Goal: Check status: Check status

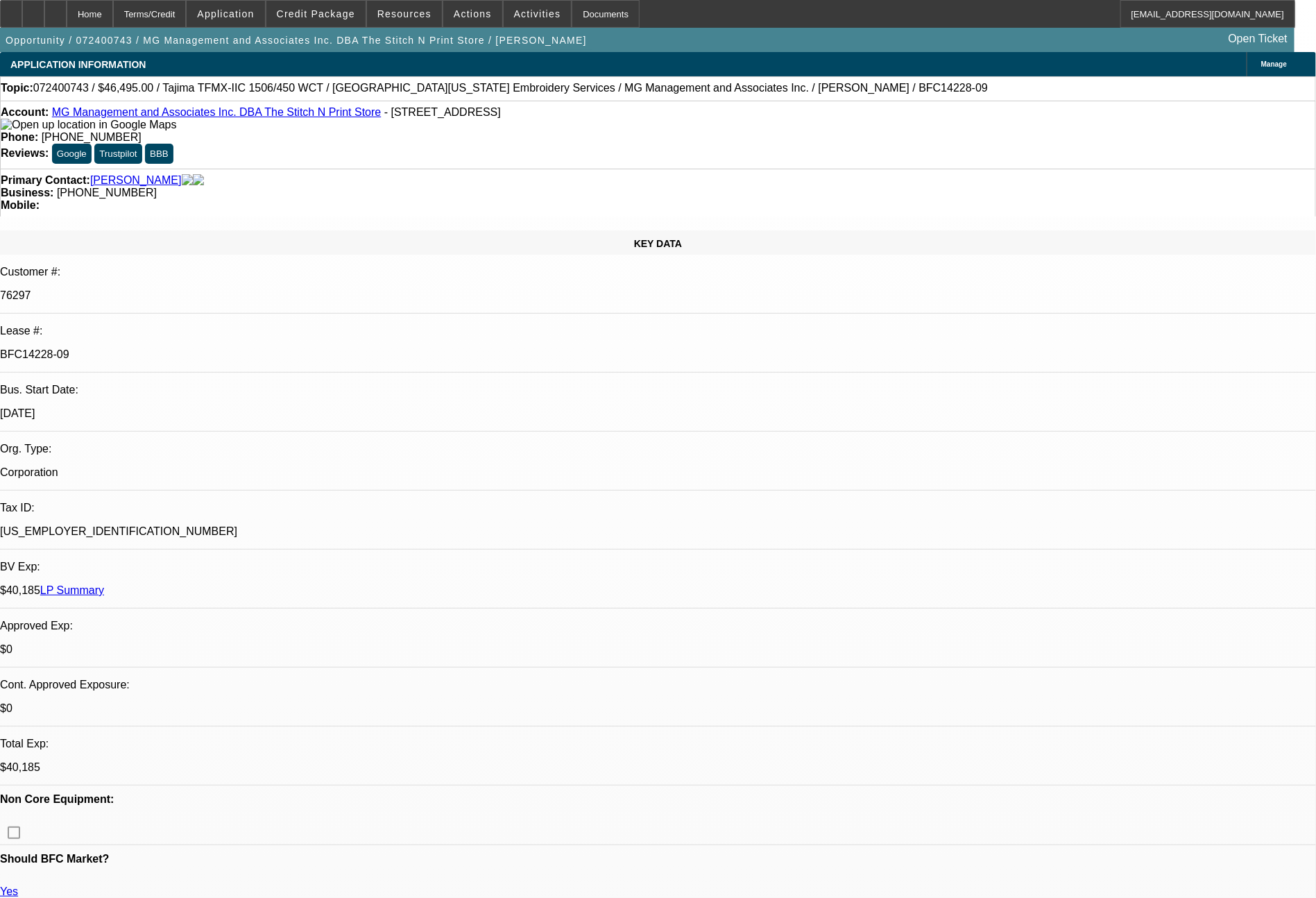
select select "0"
select select "2"
select select "0"
select select "6"
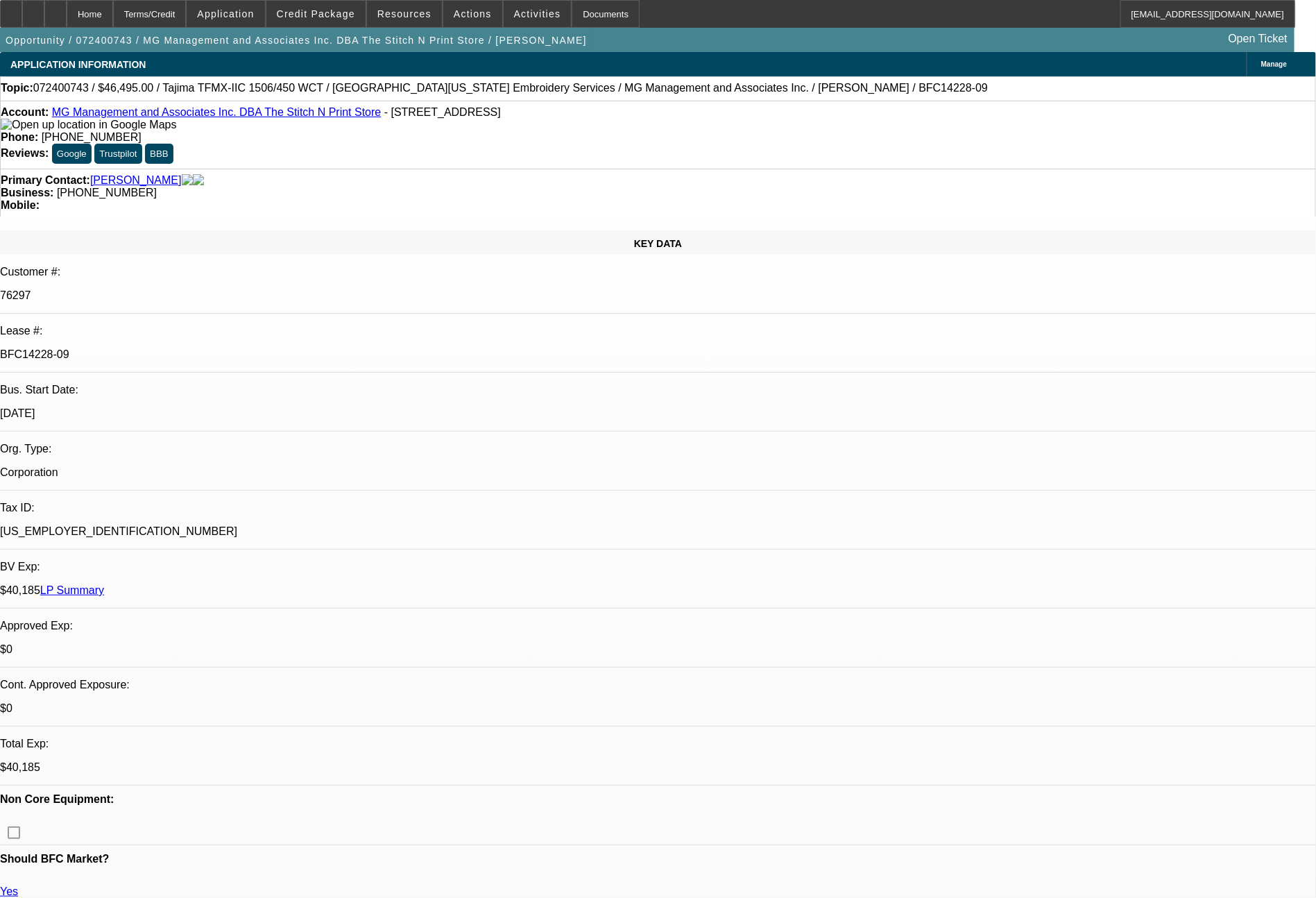
select select "0"
select select "2"
select select "0"
select select "6"
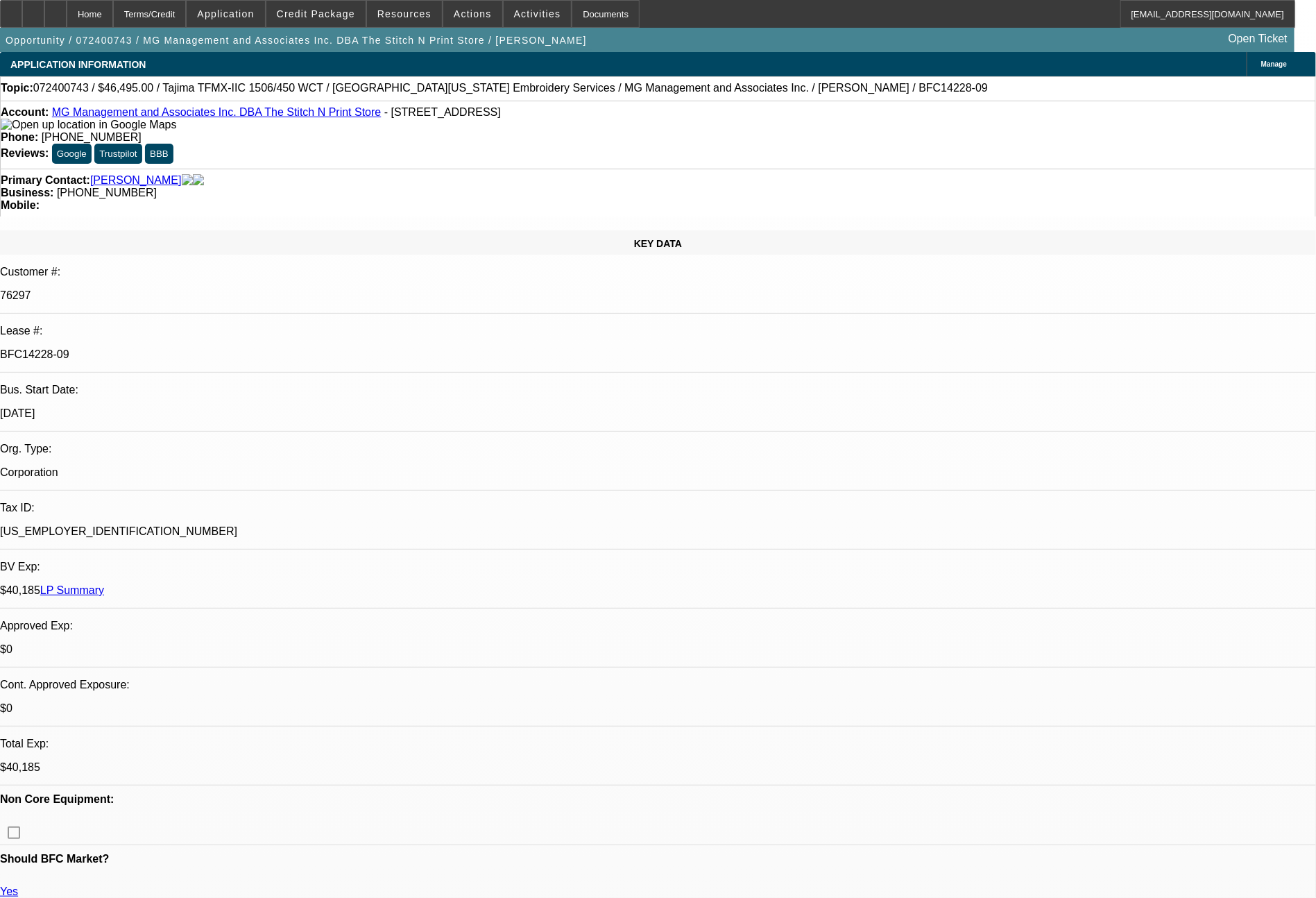
select select "0"
select select "2"
select select "0"
select select "6"
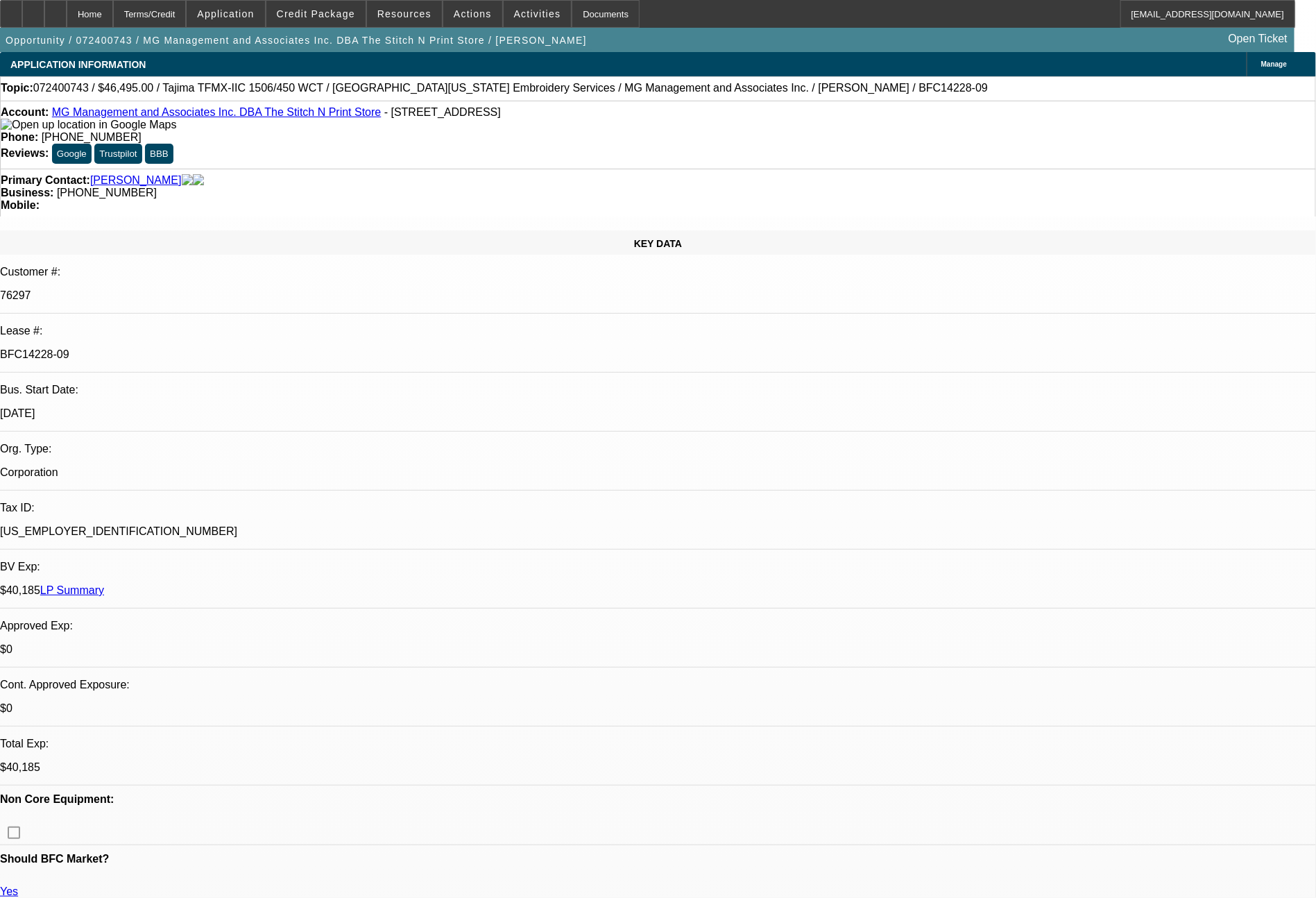
select select "0"
select select "2"
select select "0"
select select "6"
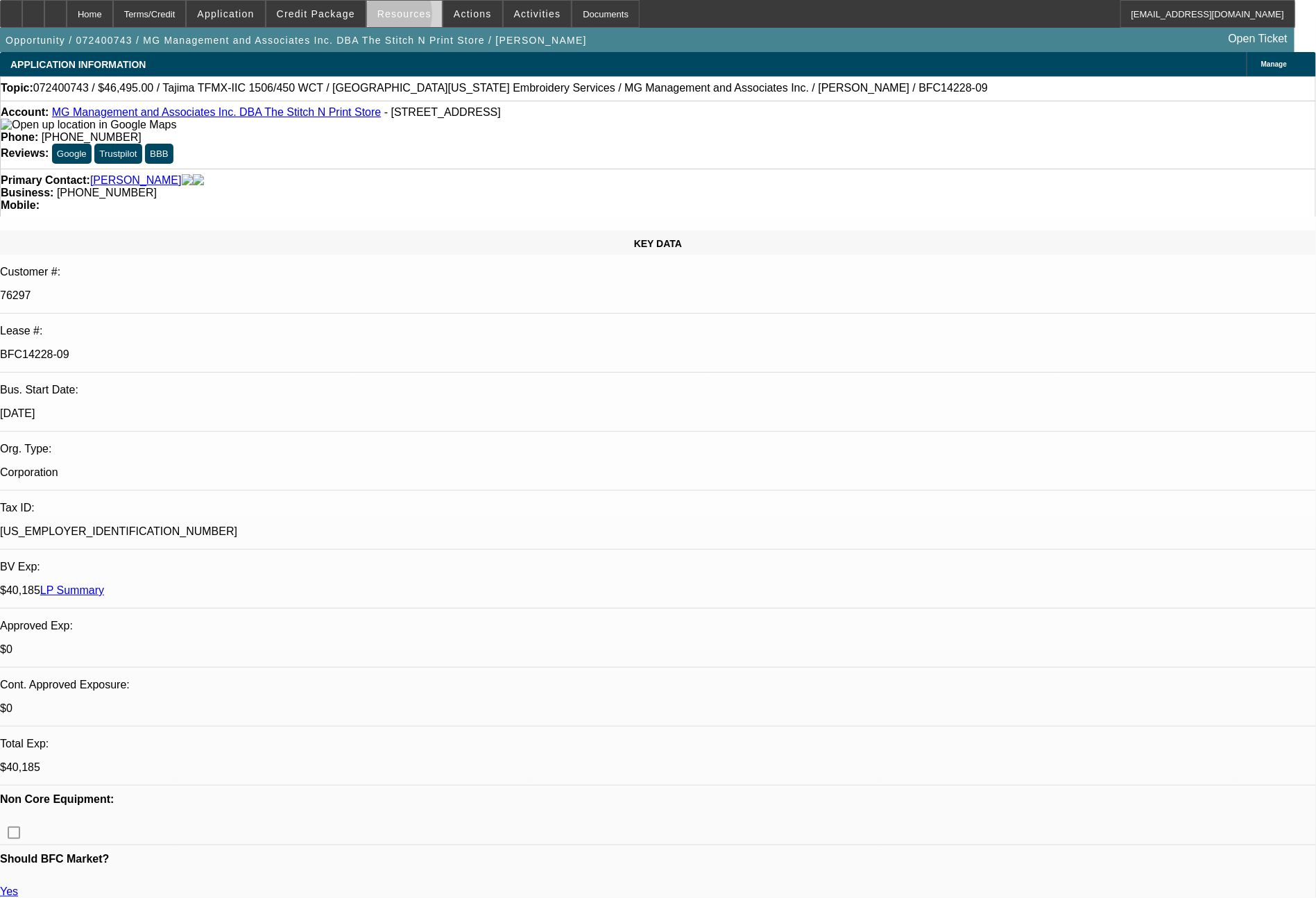
click at [385, 18] on span at bounding box center [404, 13] width 75 height 33
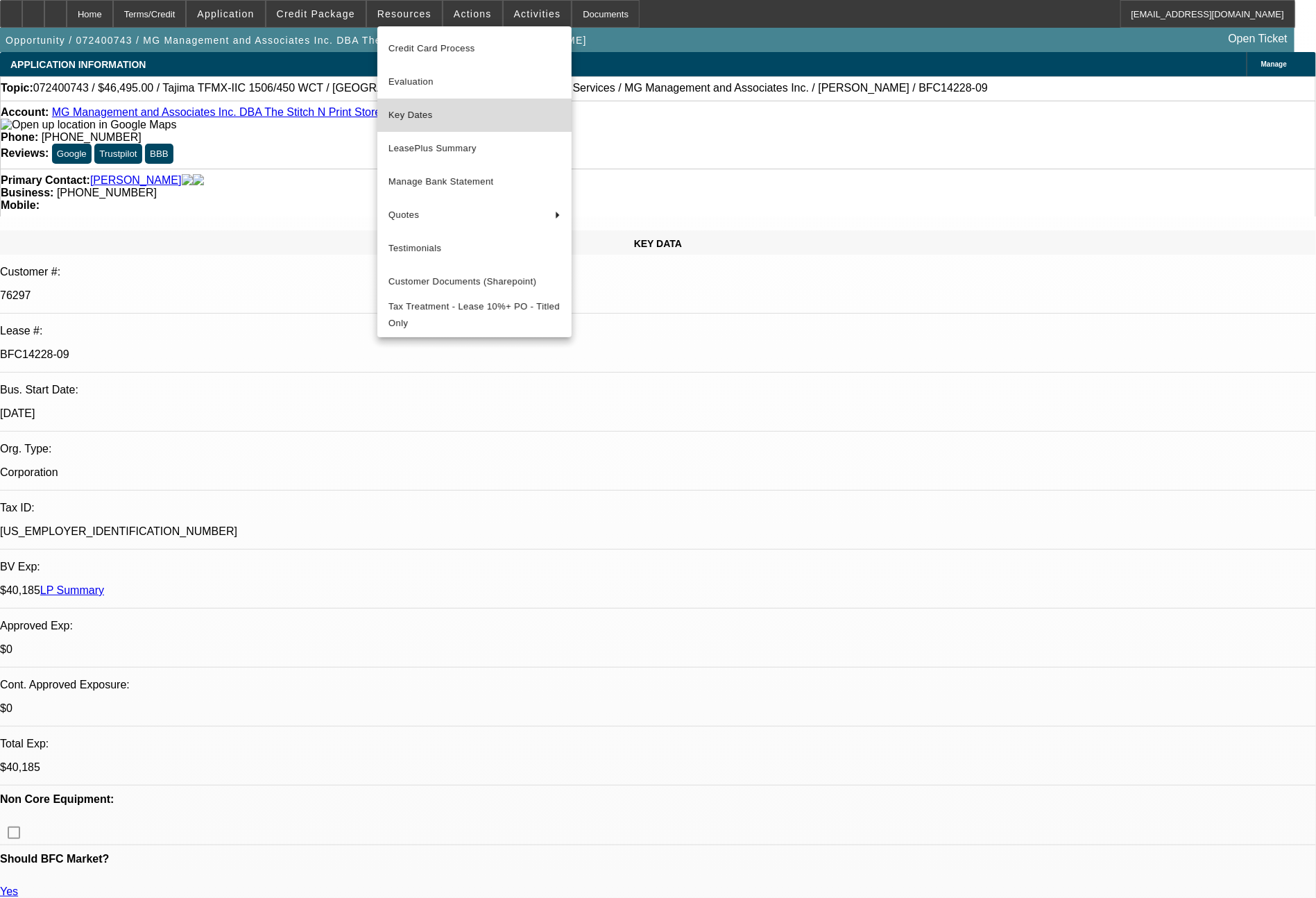
click at [412, 111] on span "Key Dates" at bounding box center [474, 115] width 172 height 17
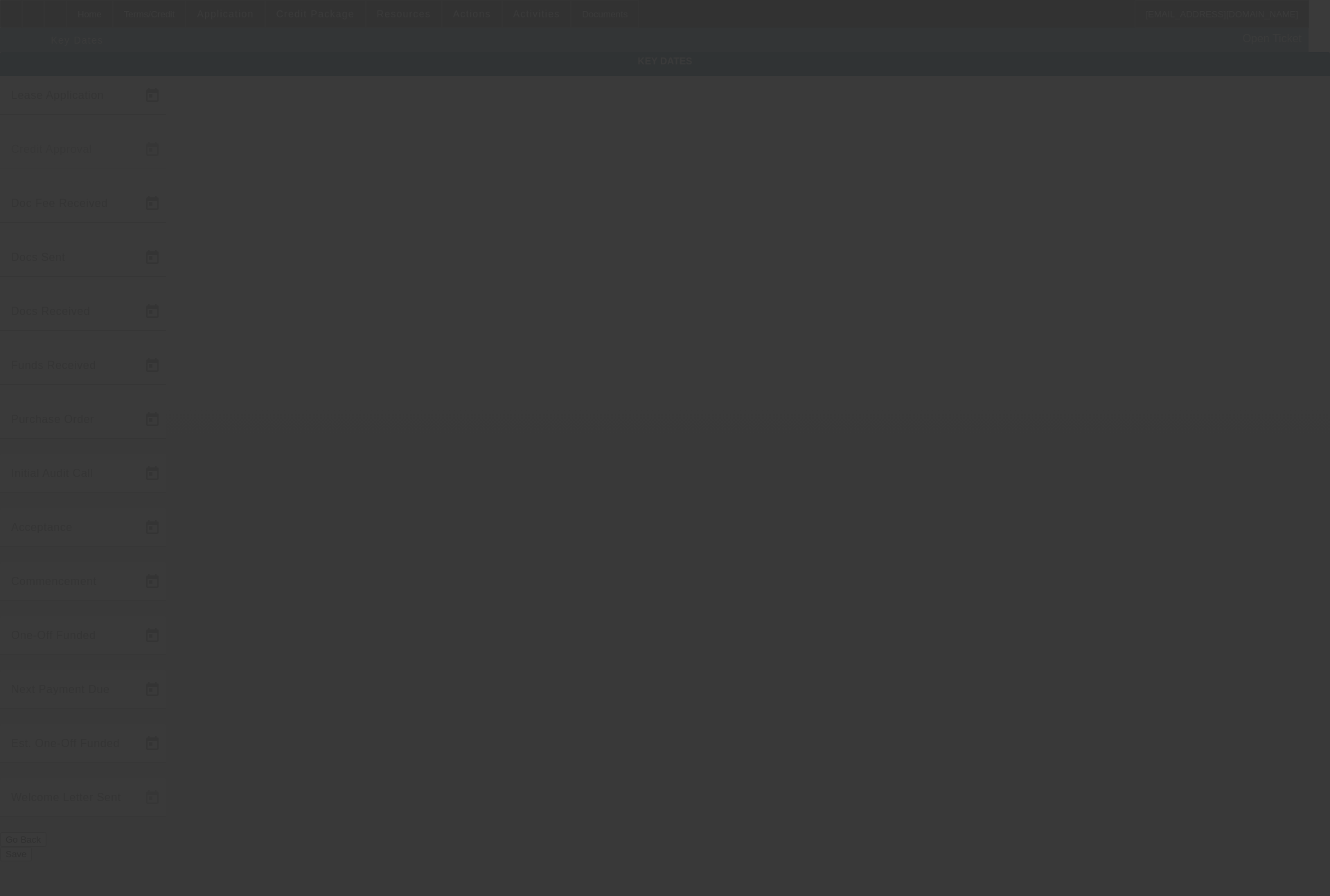
type input "[DATE]"
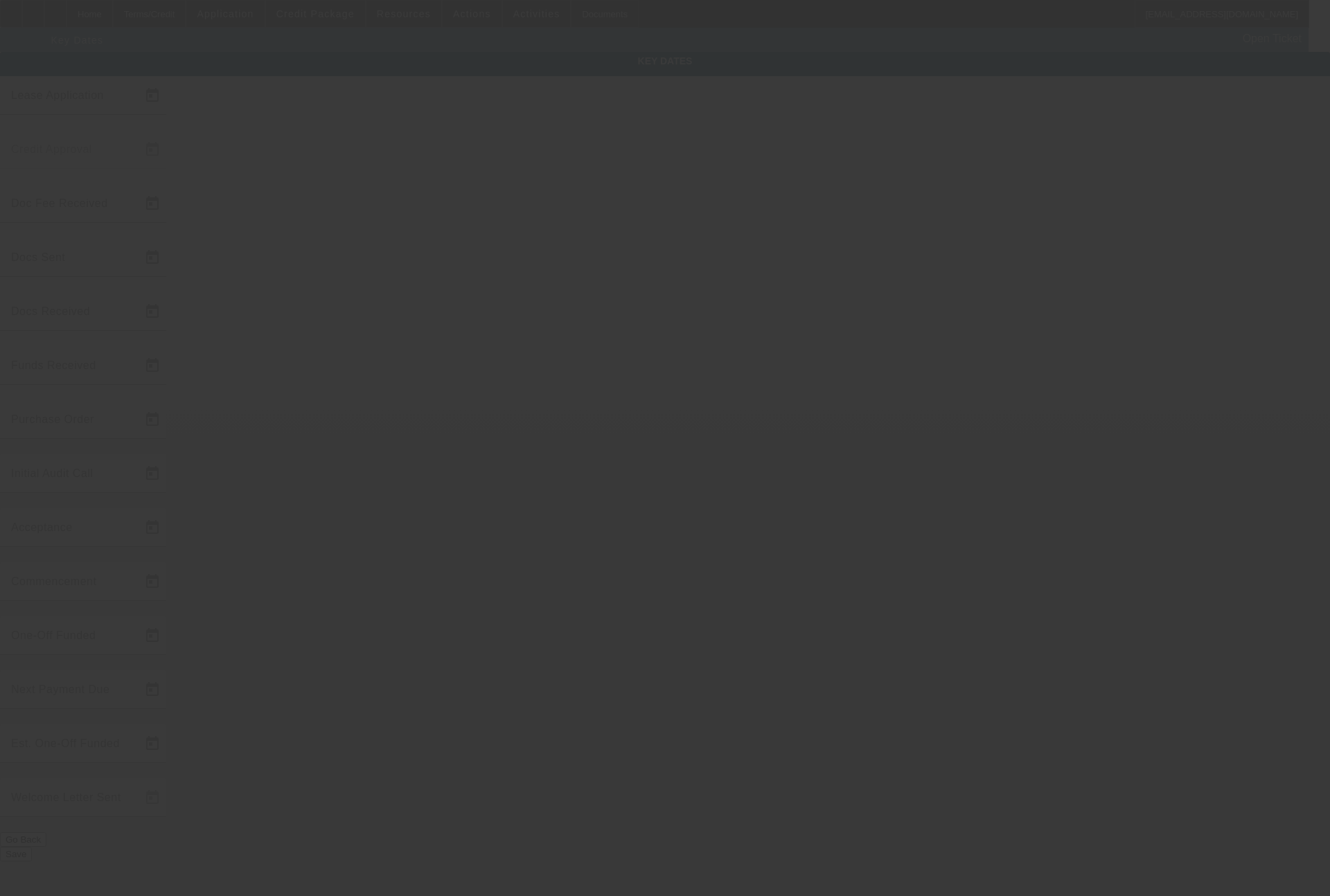
type input "[DATE]"
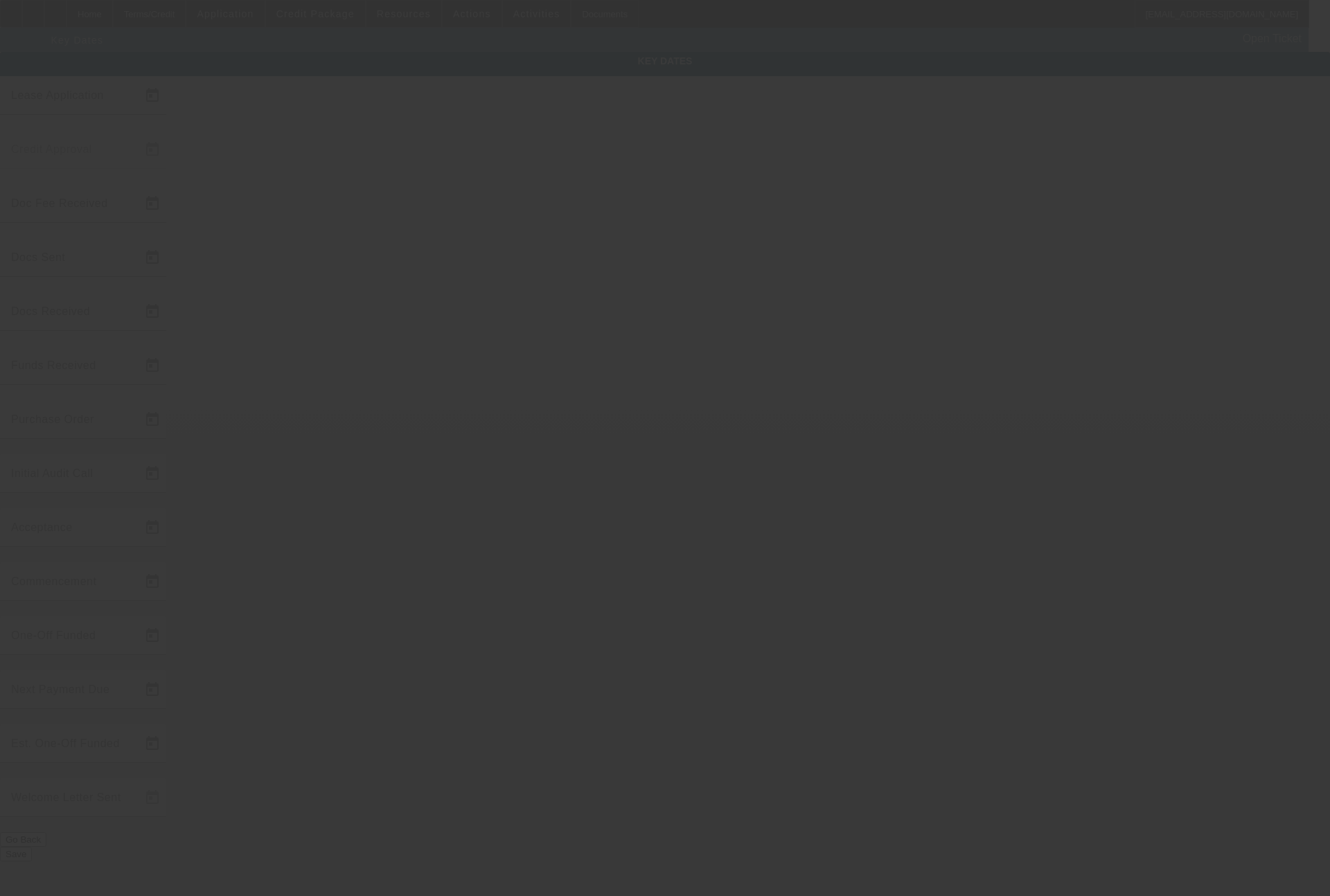
type input "[DATE]"
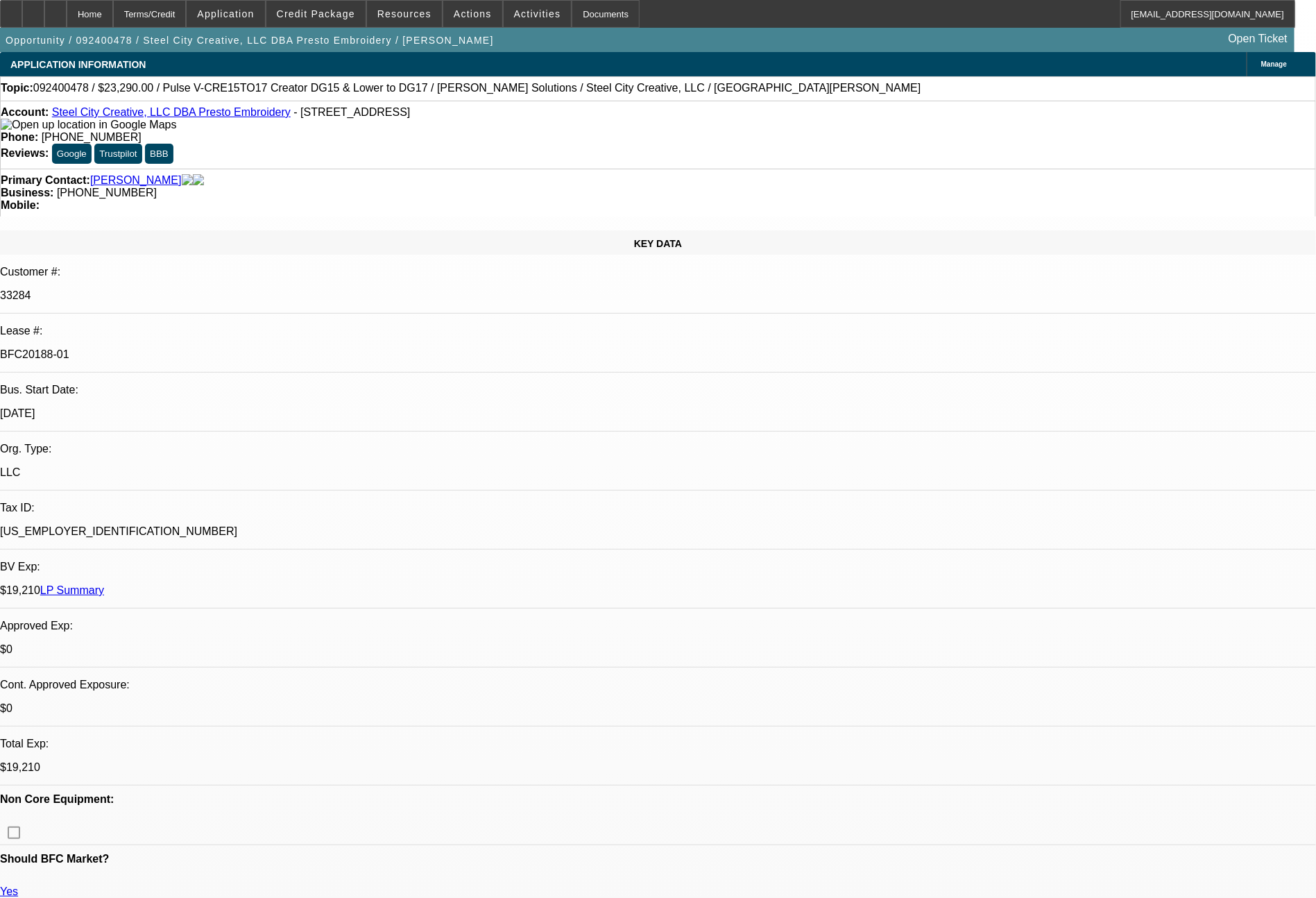
select select "0"
select select "2"
select select "0.1"
select select "4"
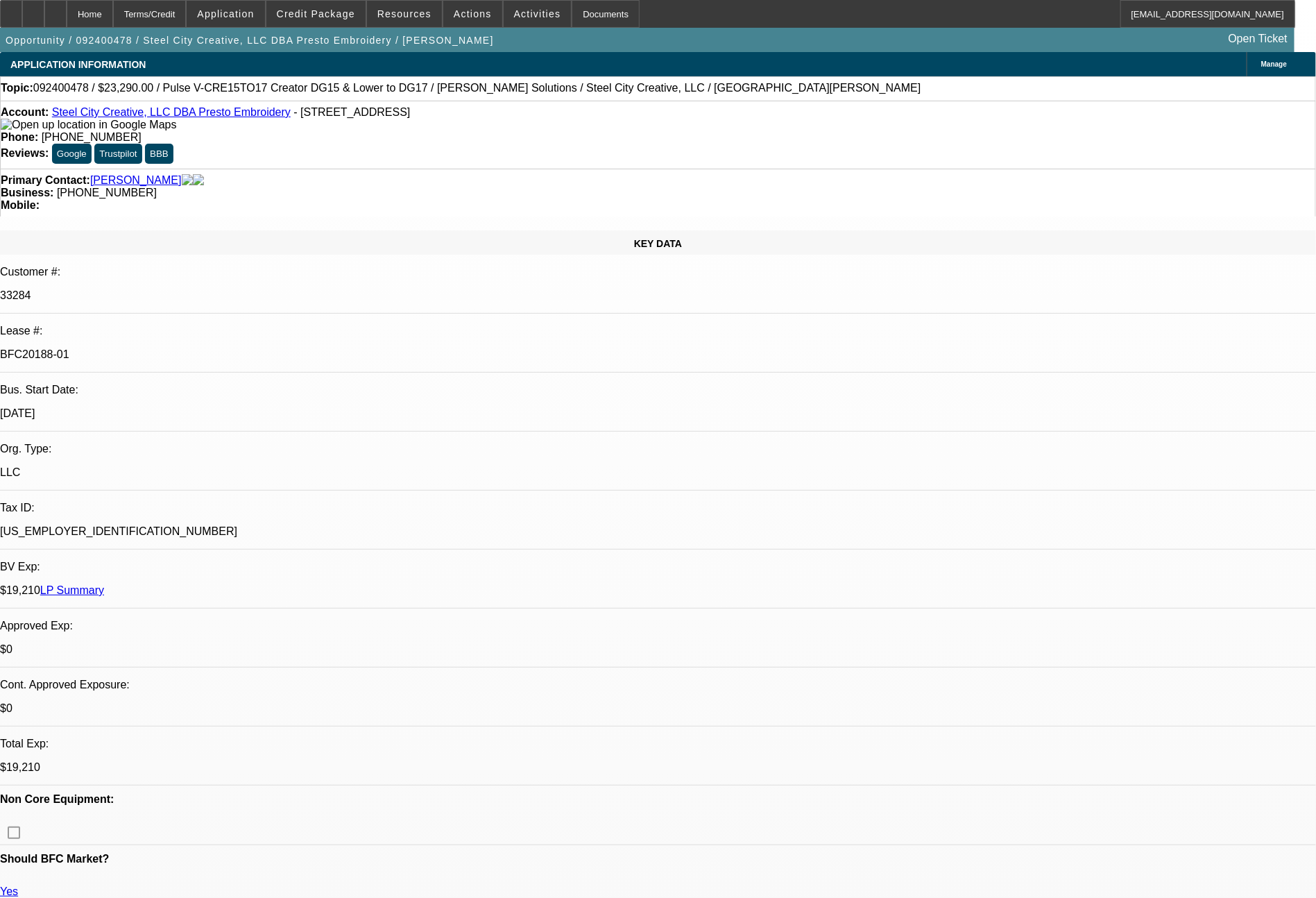
select select "0"
select select "2"
select select "0"
select select "6"
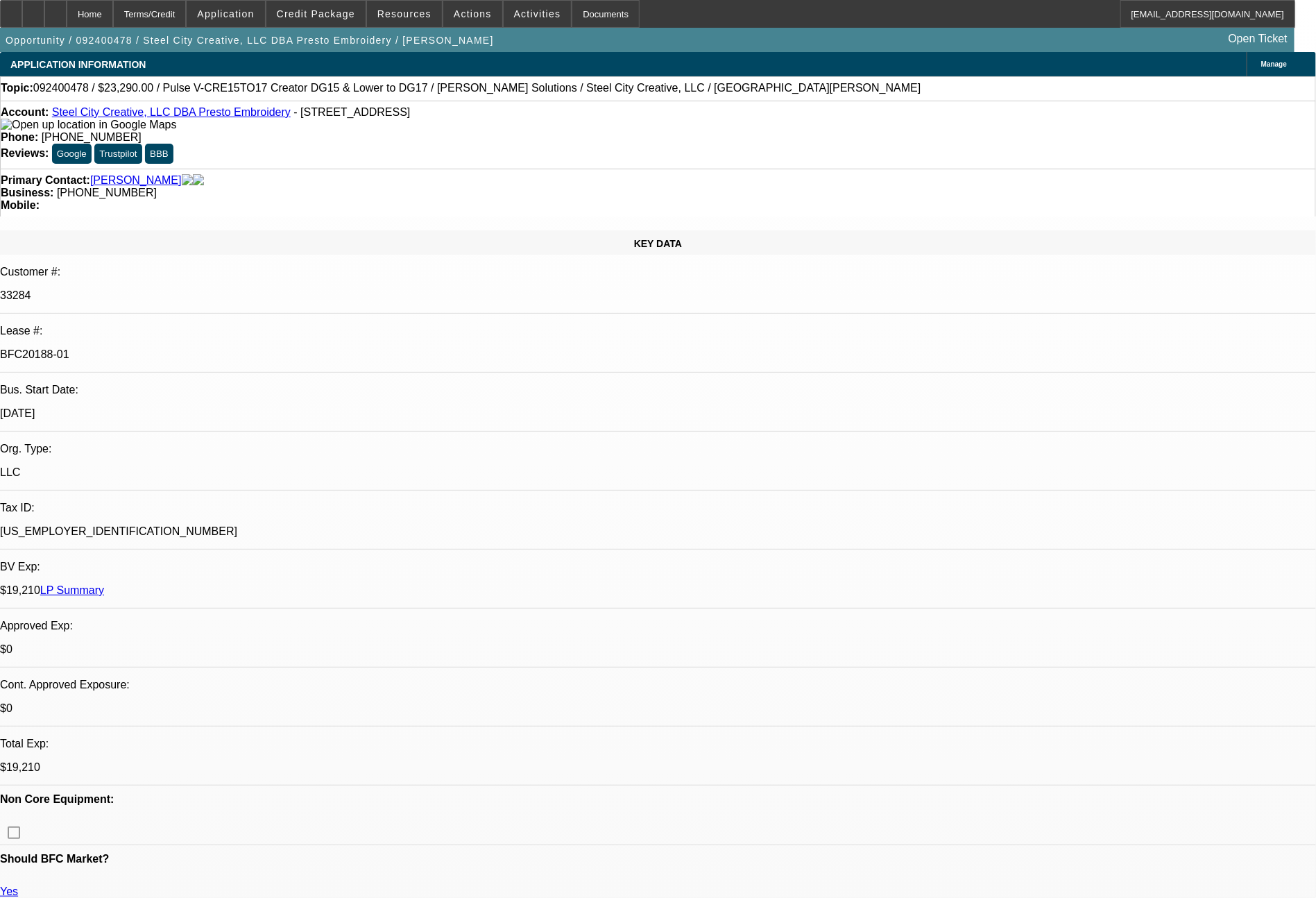
select select "0"
select select "2"
select select "0"
select select "6"
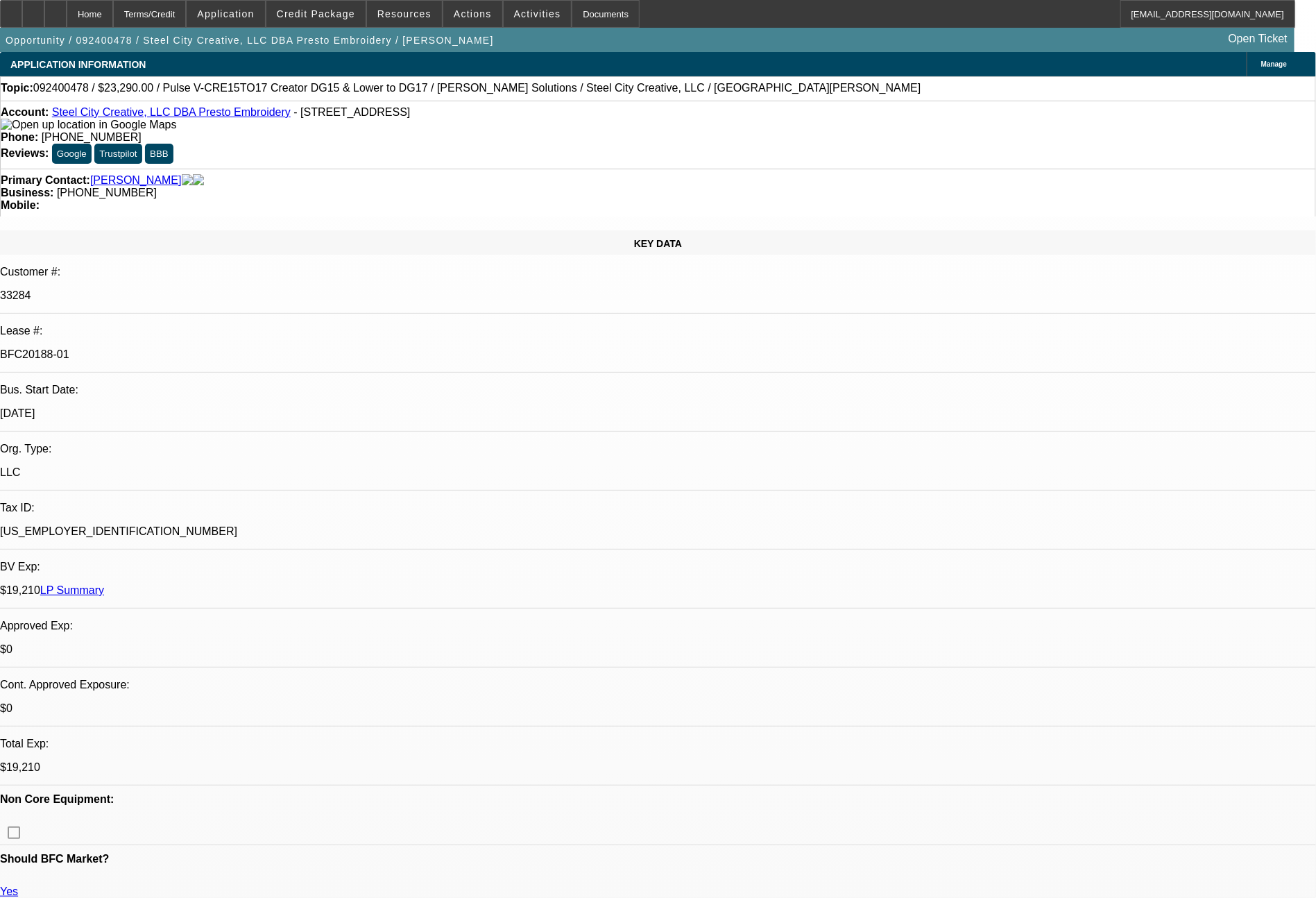
select select "0"
select select "2"
select select "0"
select select "6"
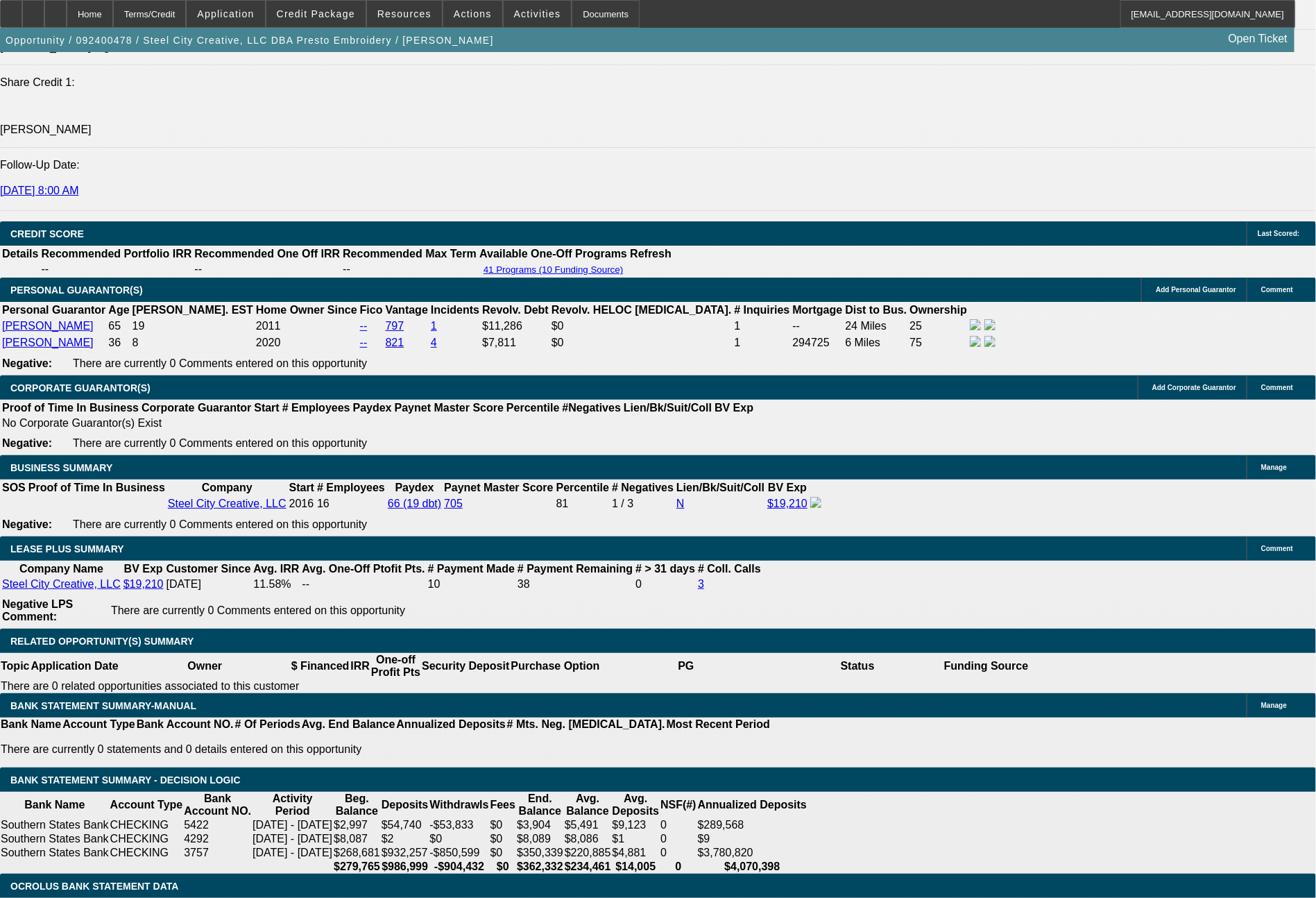
scroll to position [1988, 0]
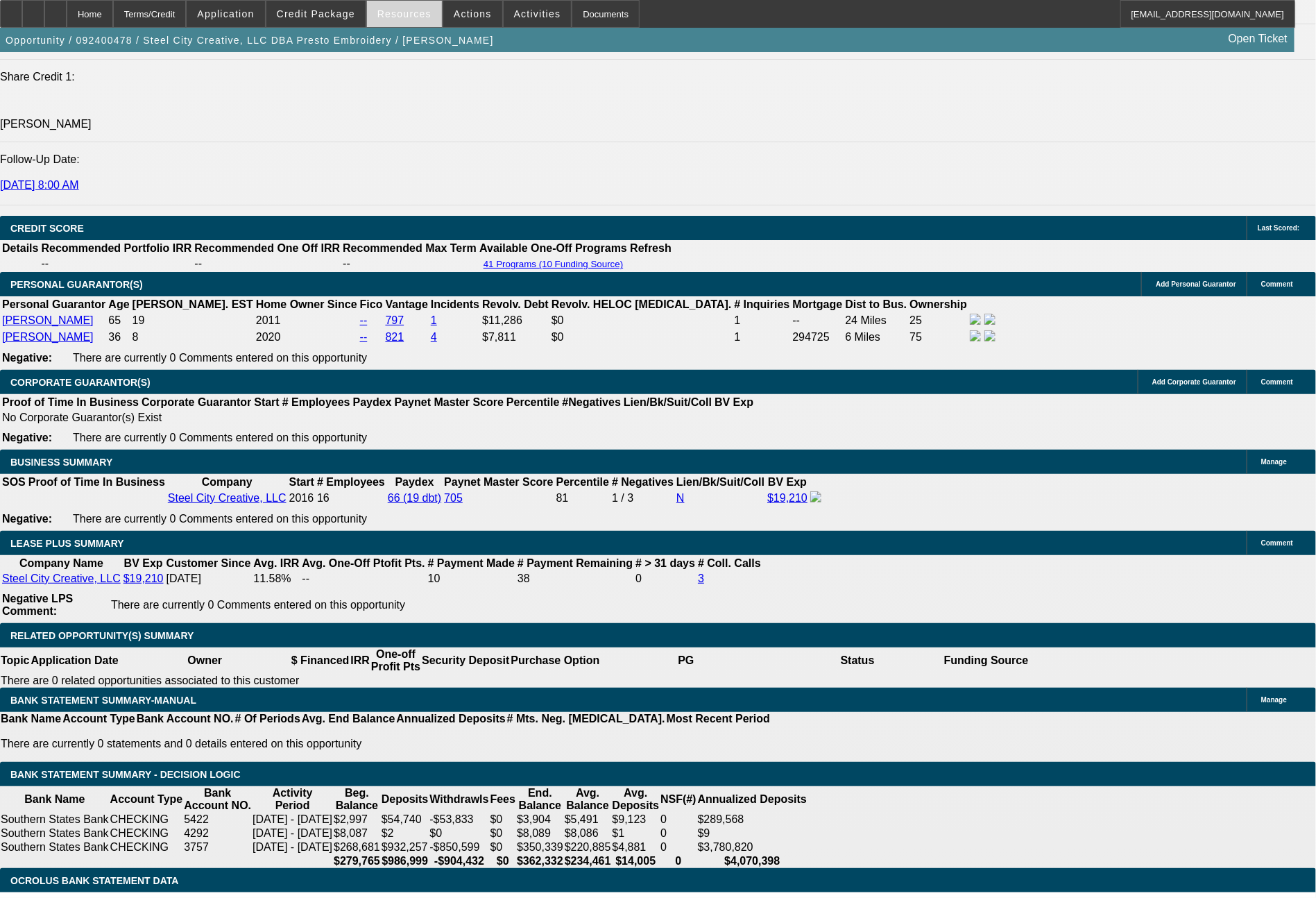
click at [423, 21] on span at bounding box center [404, 13] width 75 height 33
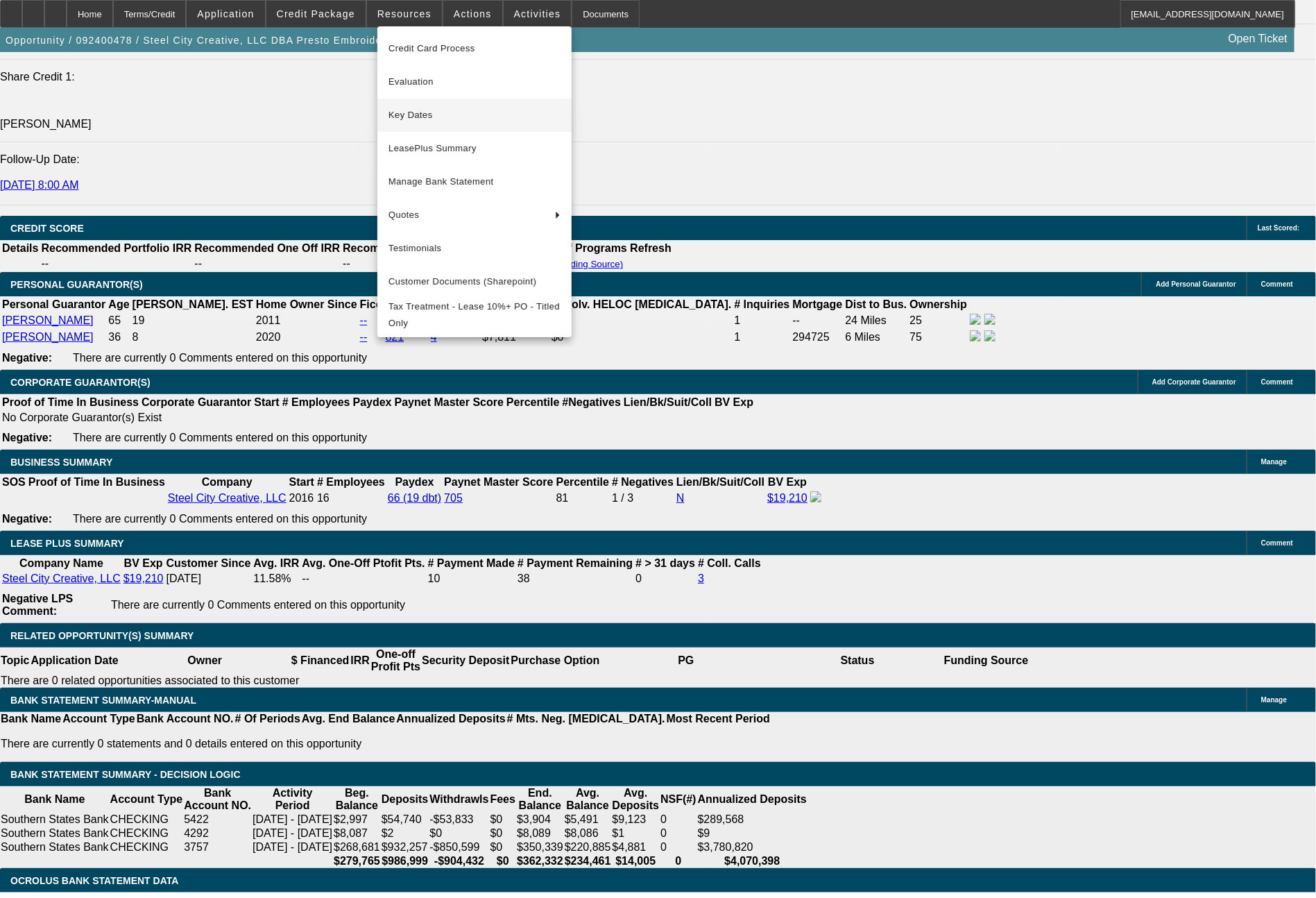
click at [432, 113] on span "Key Dates" at bounding box center [474, 115] width 172 height 17
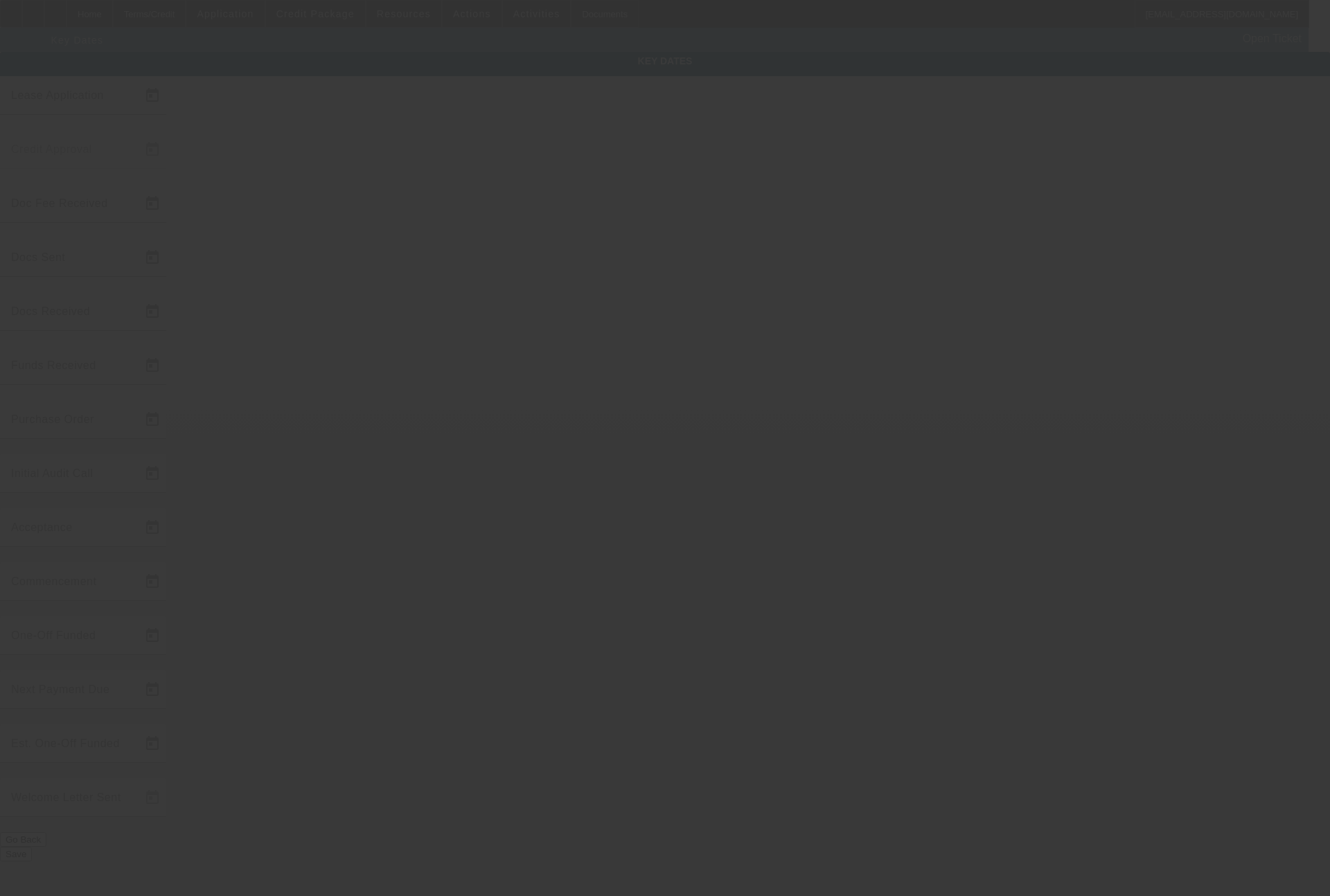
type input "9/18/2024"
type input "9/19/2024"
type input "9/23/2024"
type input "9/25/2024"
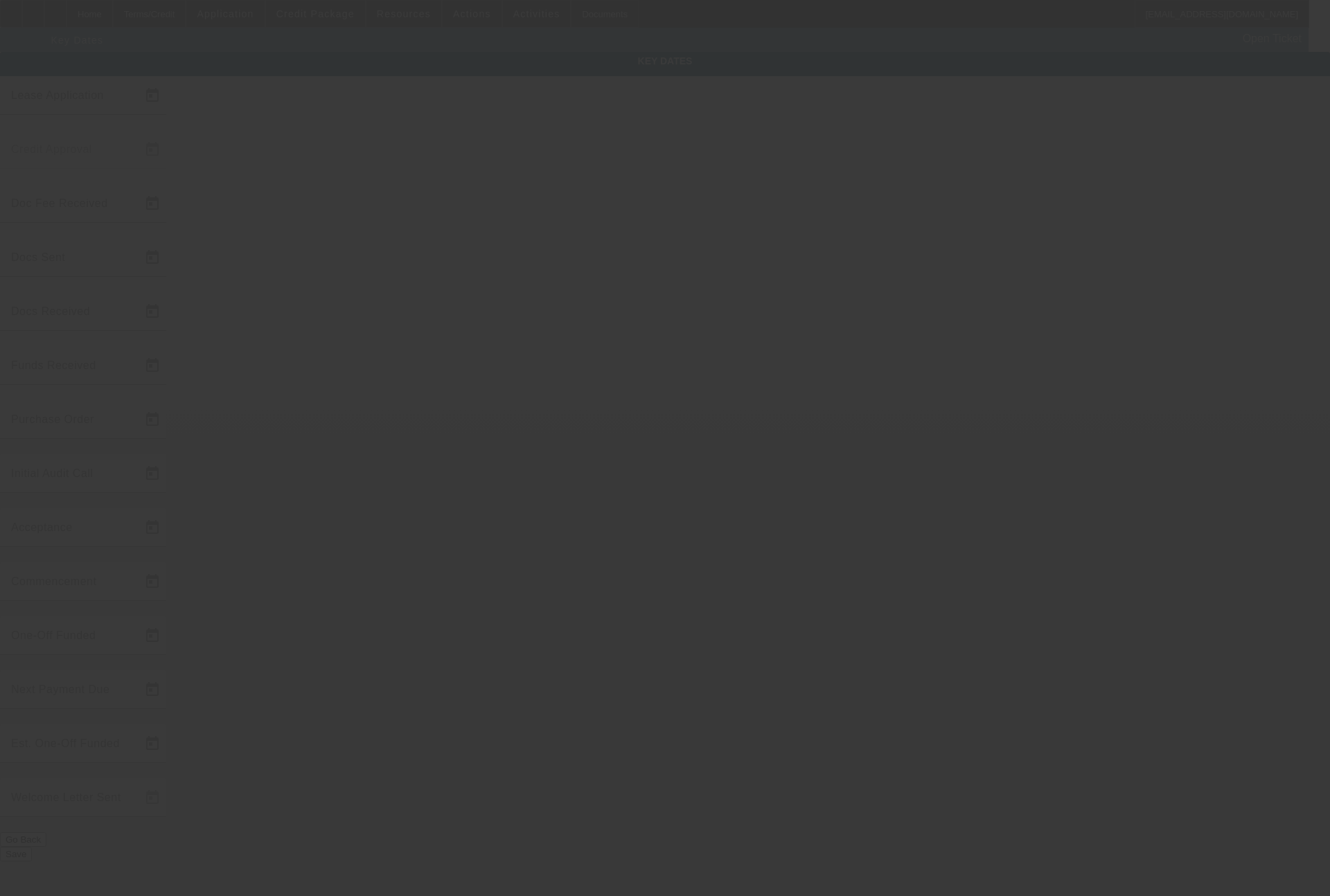
type input "9/26/2024"
type input "10/15/2024"
type input "[DATE]"
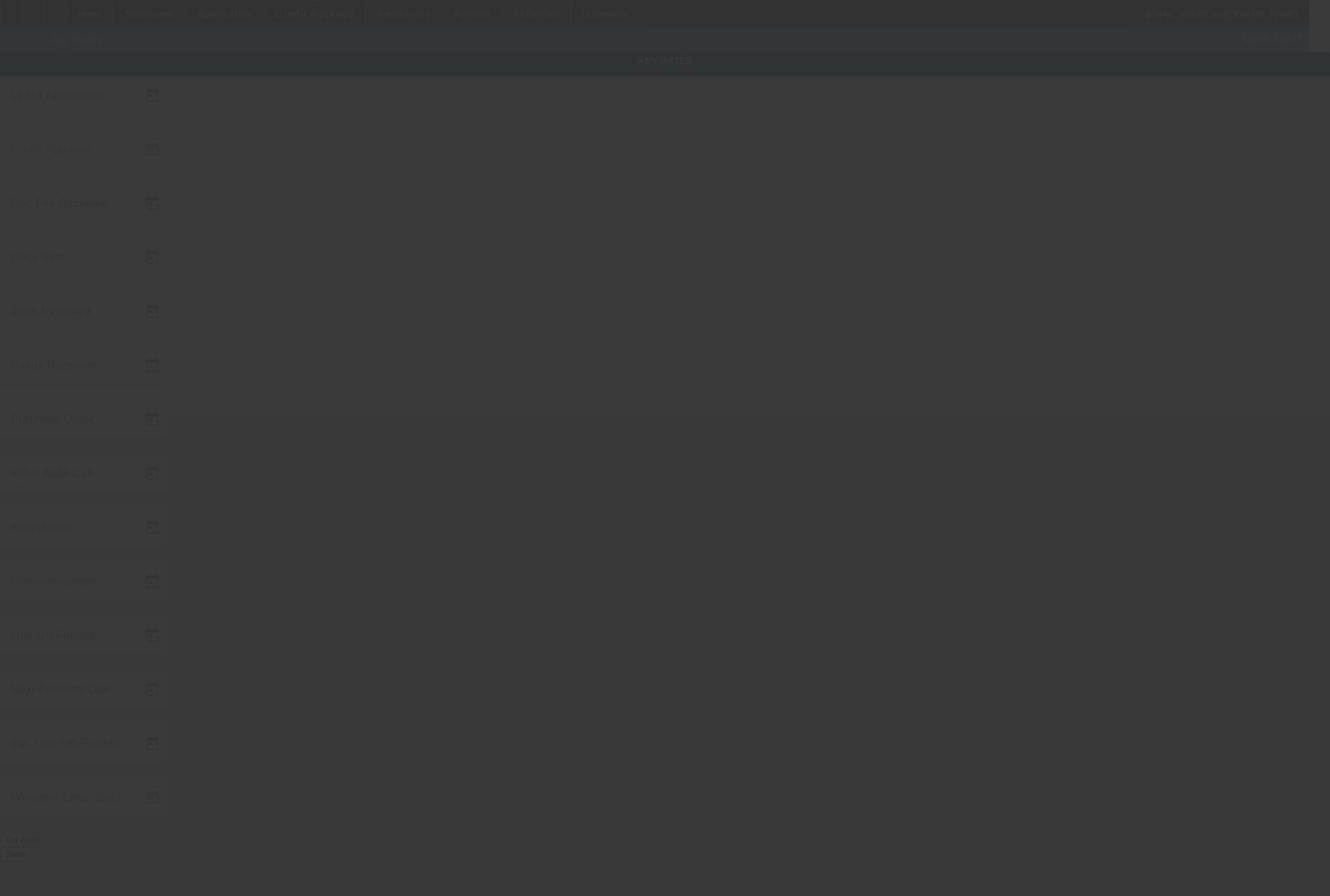
type input "12/1/2024"
type input "10/17/2024"
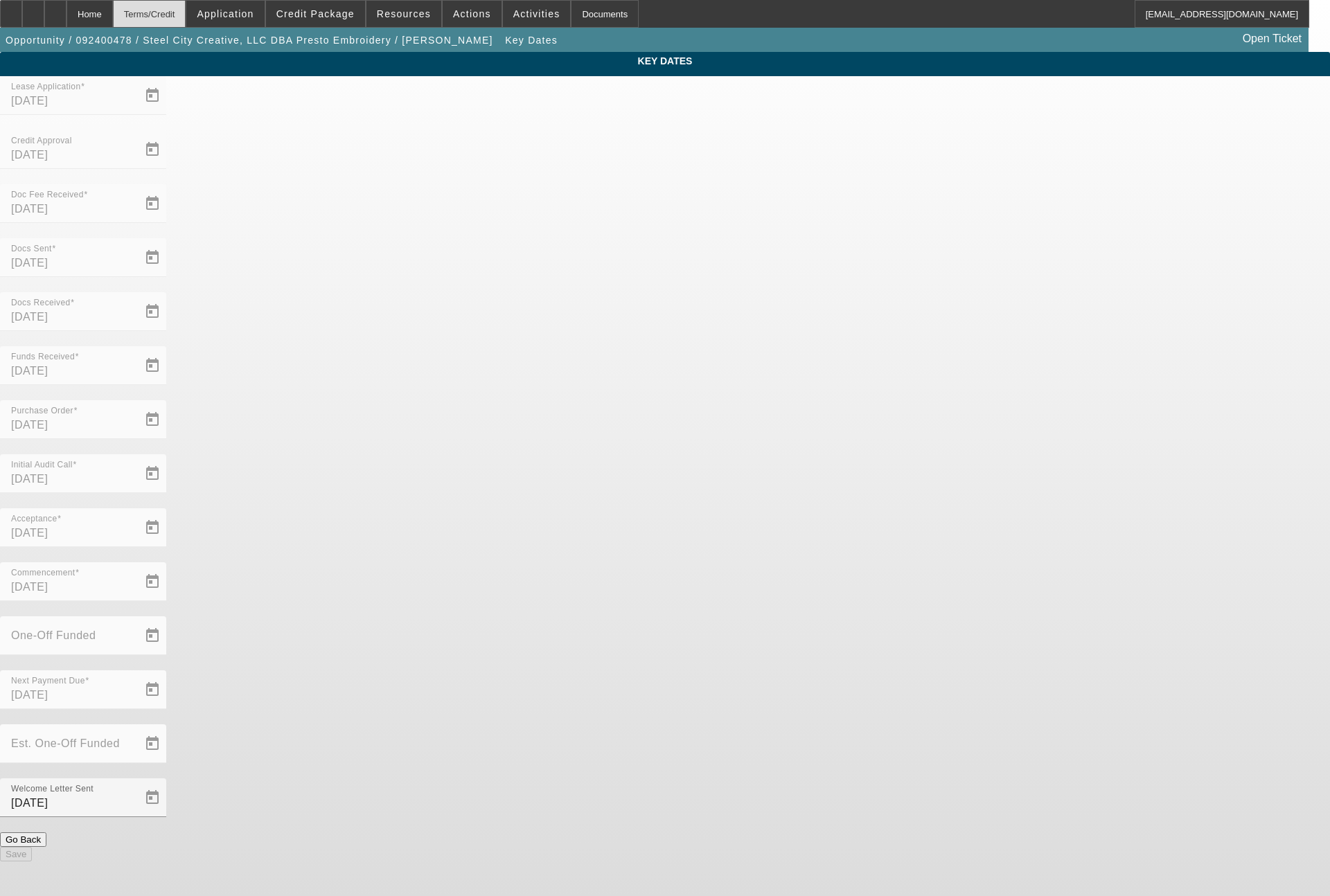
click at [164, 10] on div "Terms/Credit" at bounding box center [150, 14] width 73 height 28
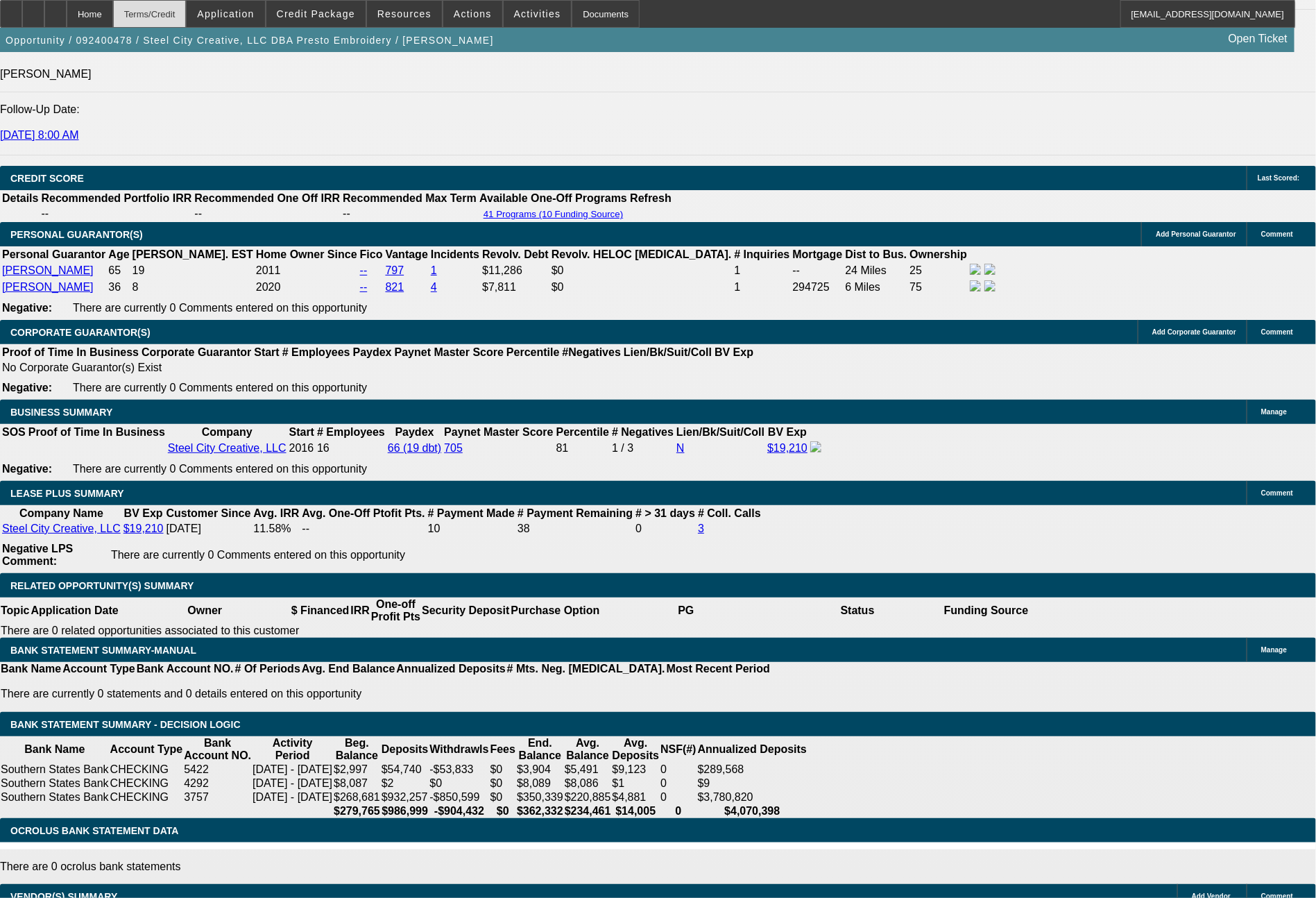
select select "0"
select select "2"
select select "0.1"
select select "4"
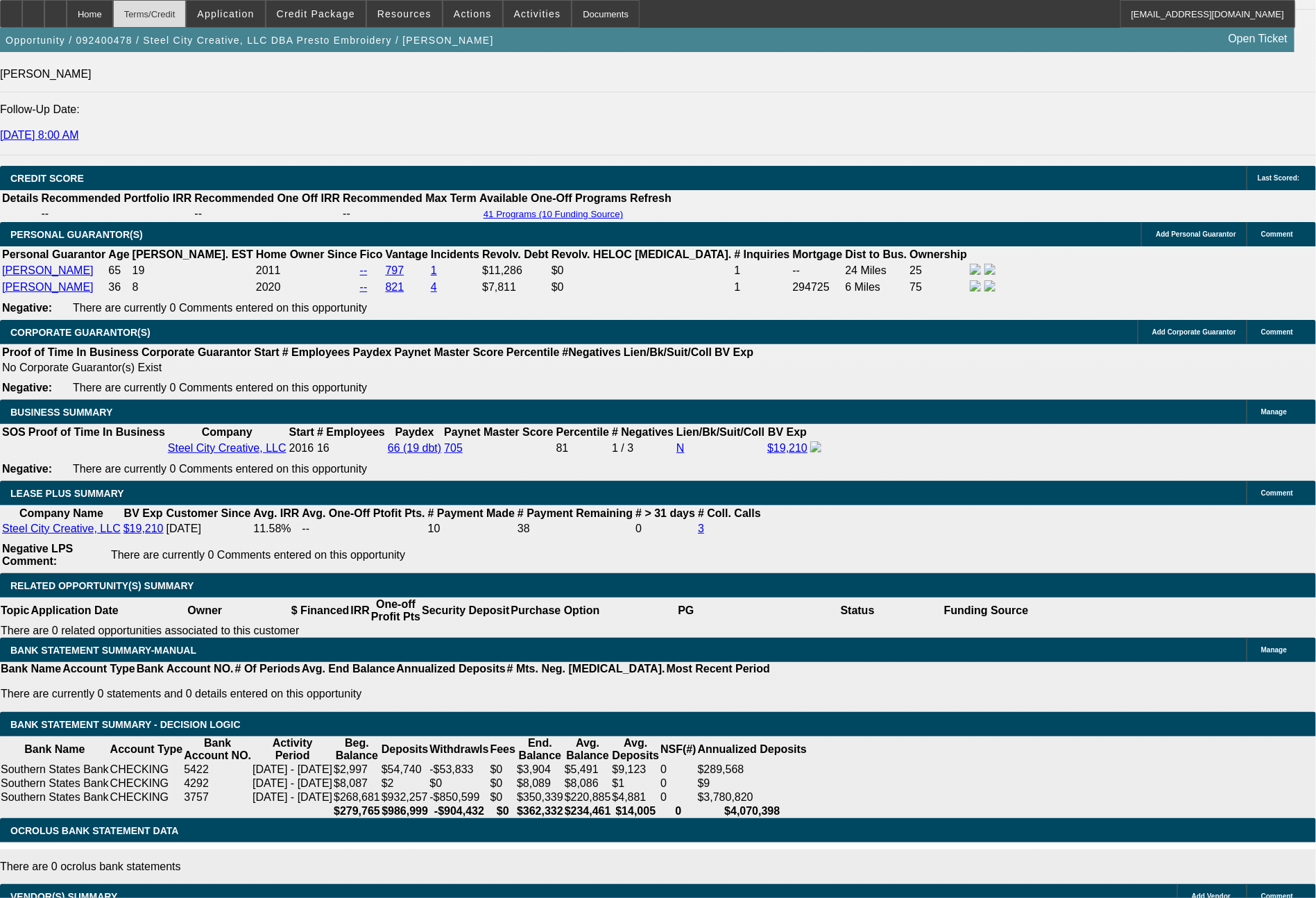
select select "0"
select select "2"
select select "0"
select select "6"
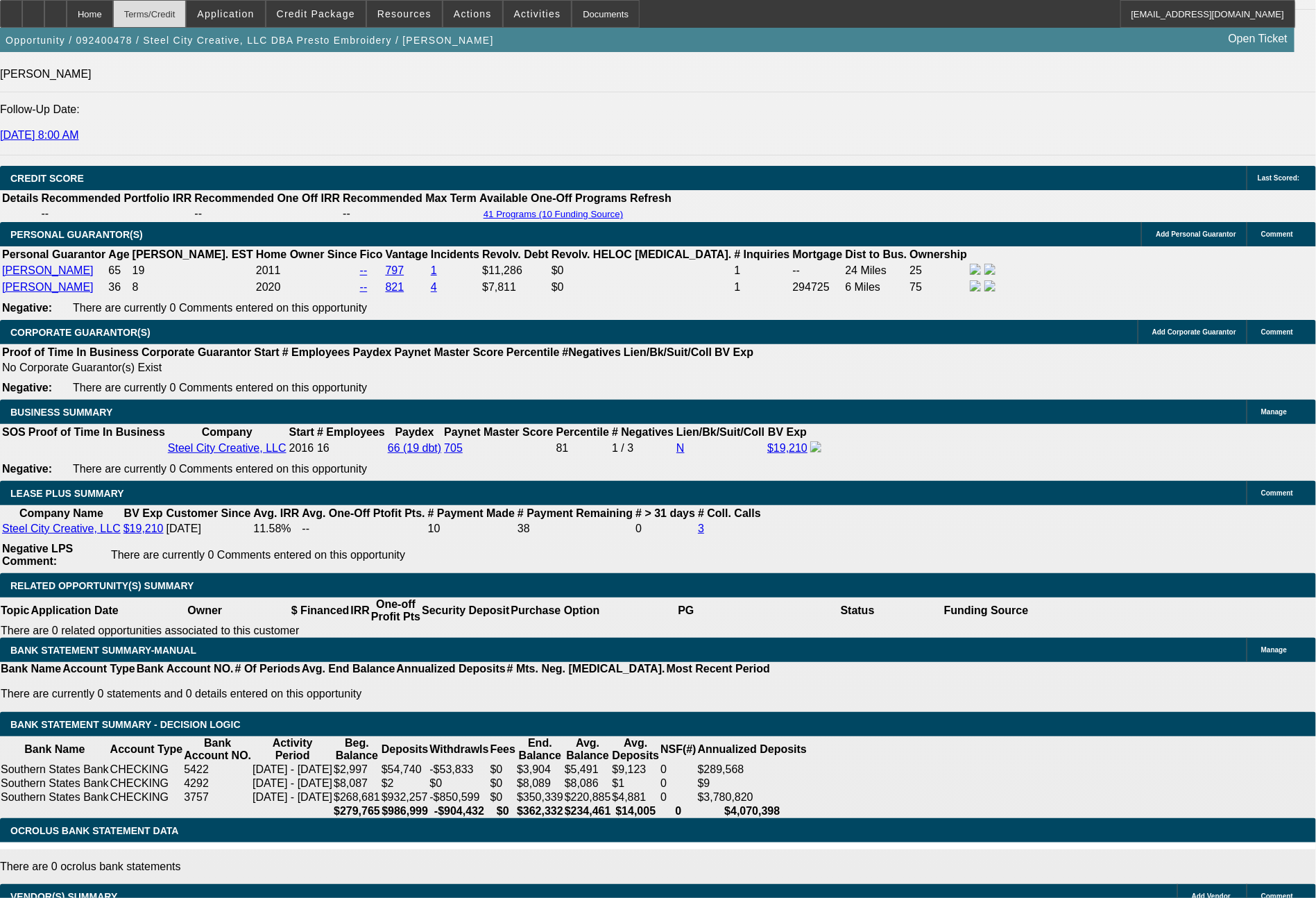
select select "0"
select select "2"
select select "0"
select select "6"
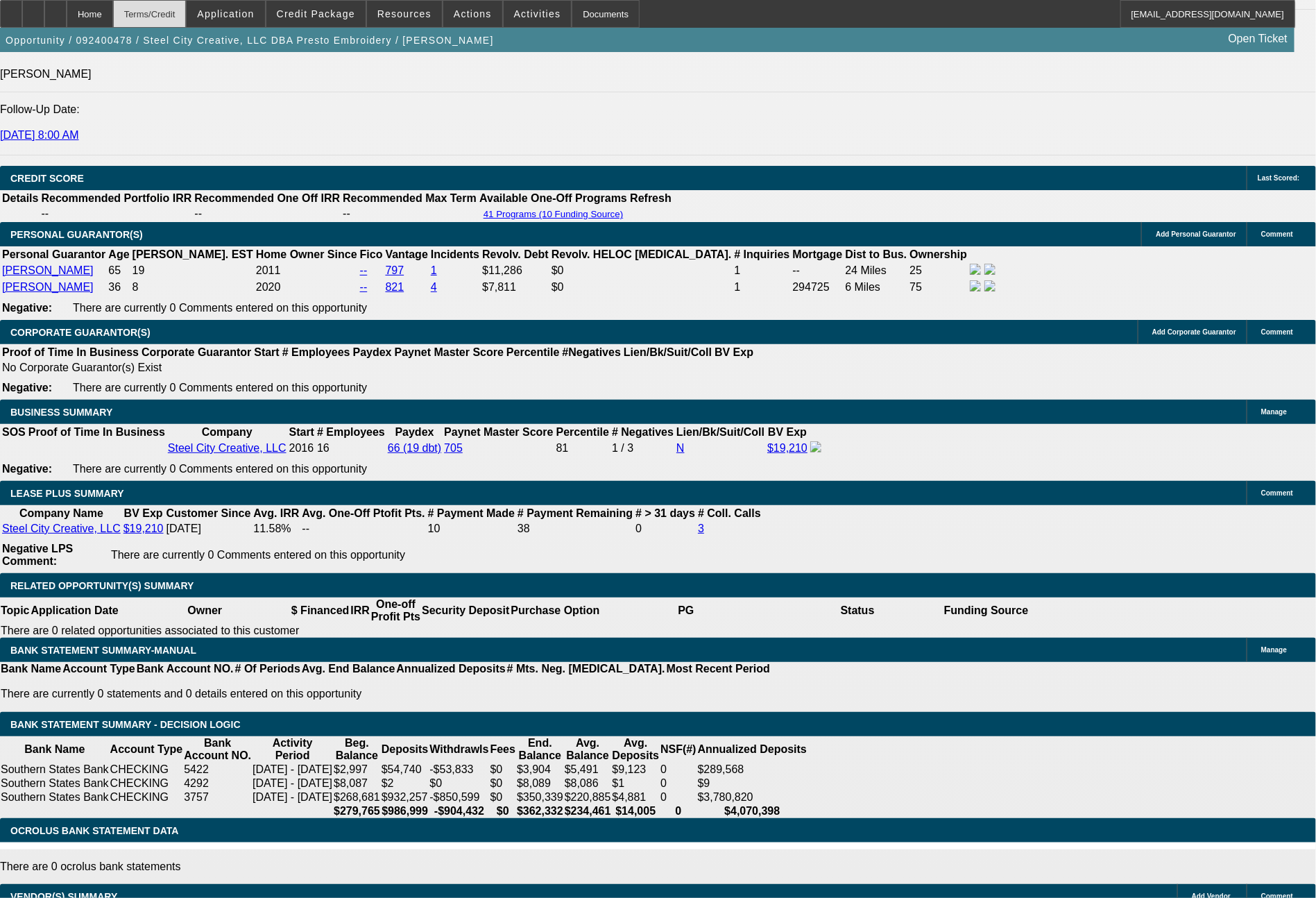
select select "0"
select select "2"
select select "0"
select select "6"
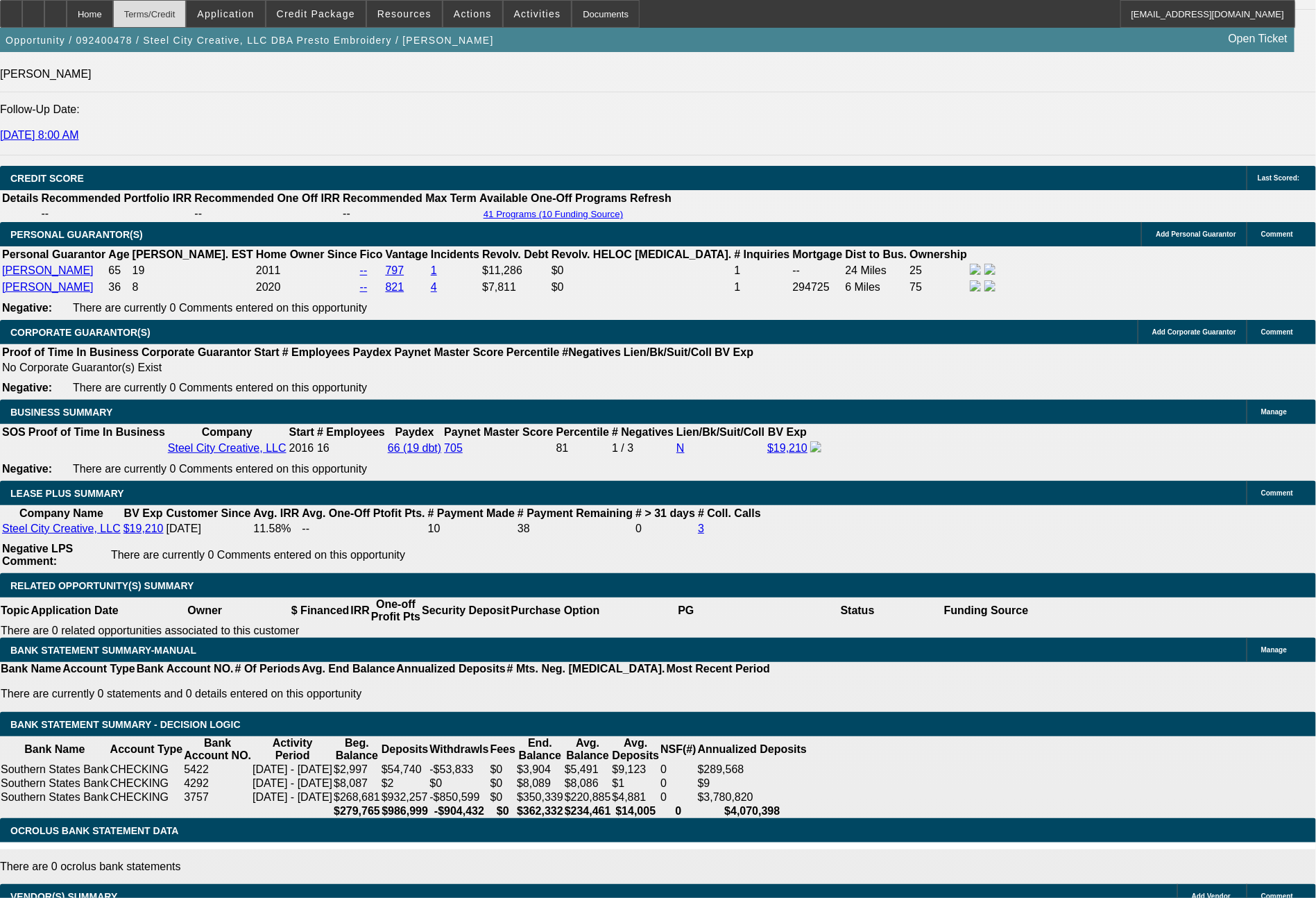
scroll to position [2033, 0]
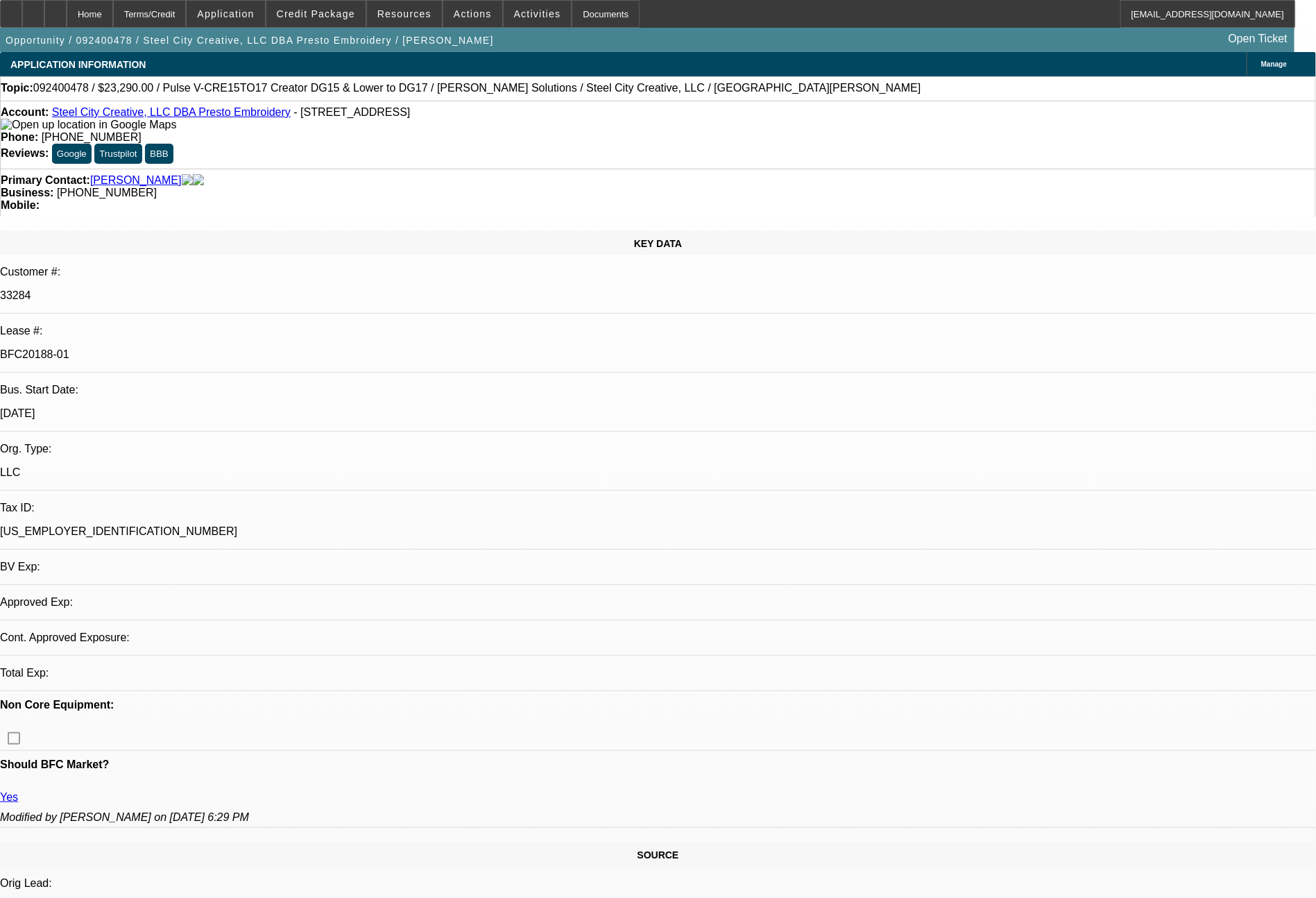
select select "0"
select select "2"
select select "0.1"
select select "4"
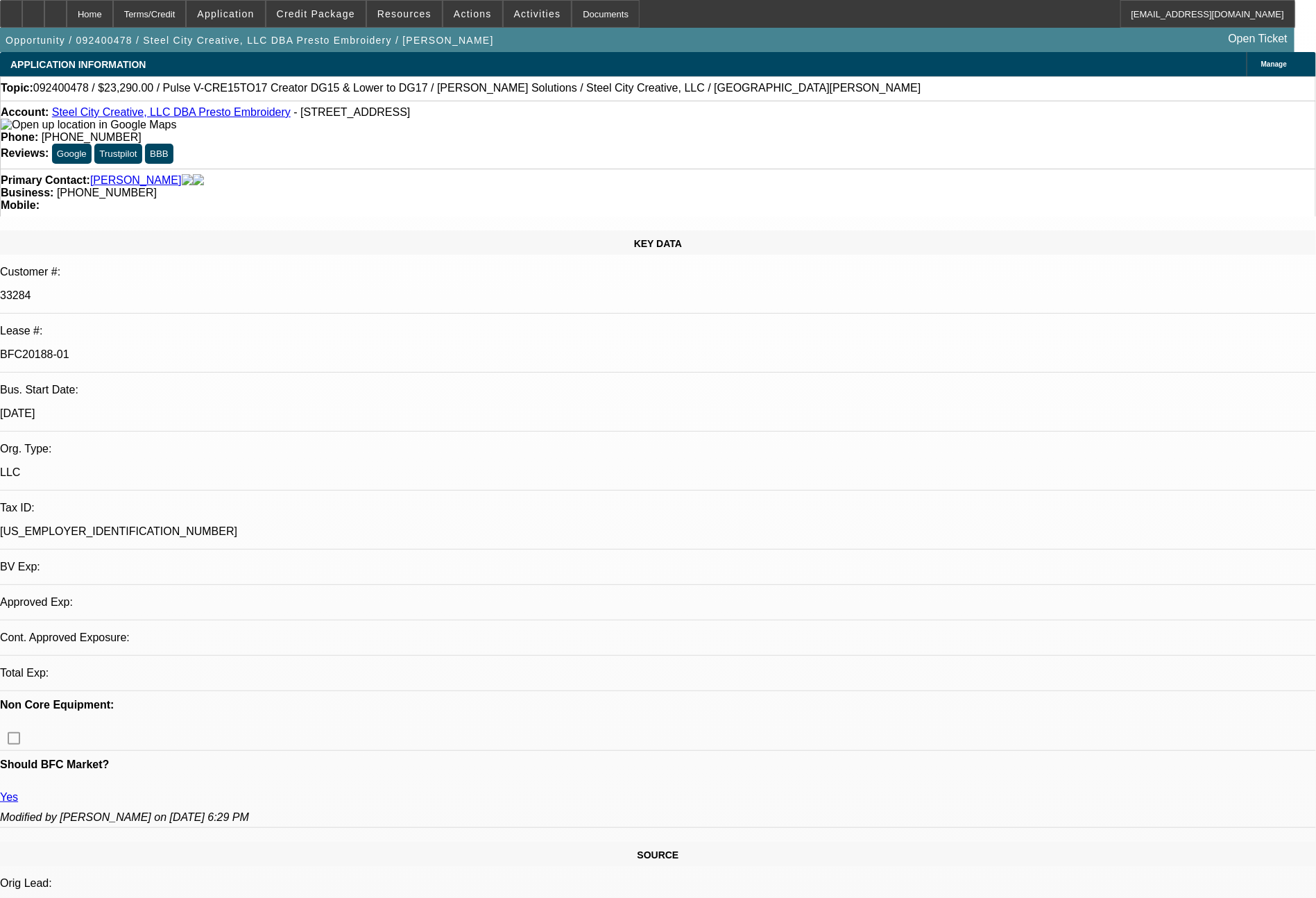
select select "0"
select select "2"
select select "0"
select select "6"
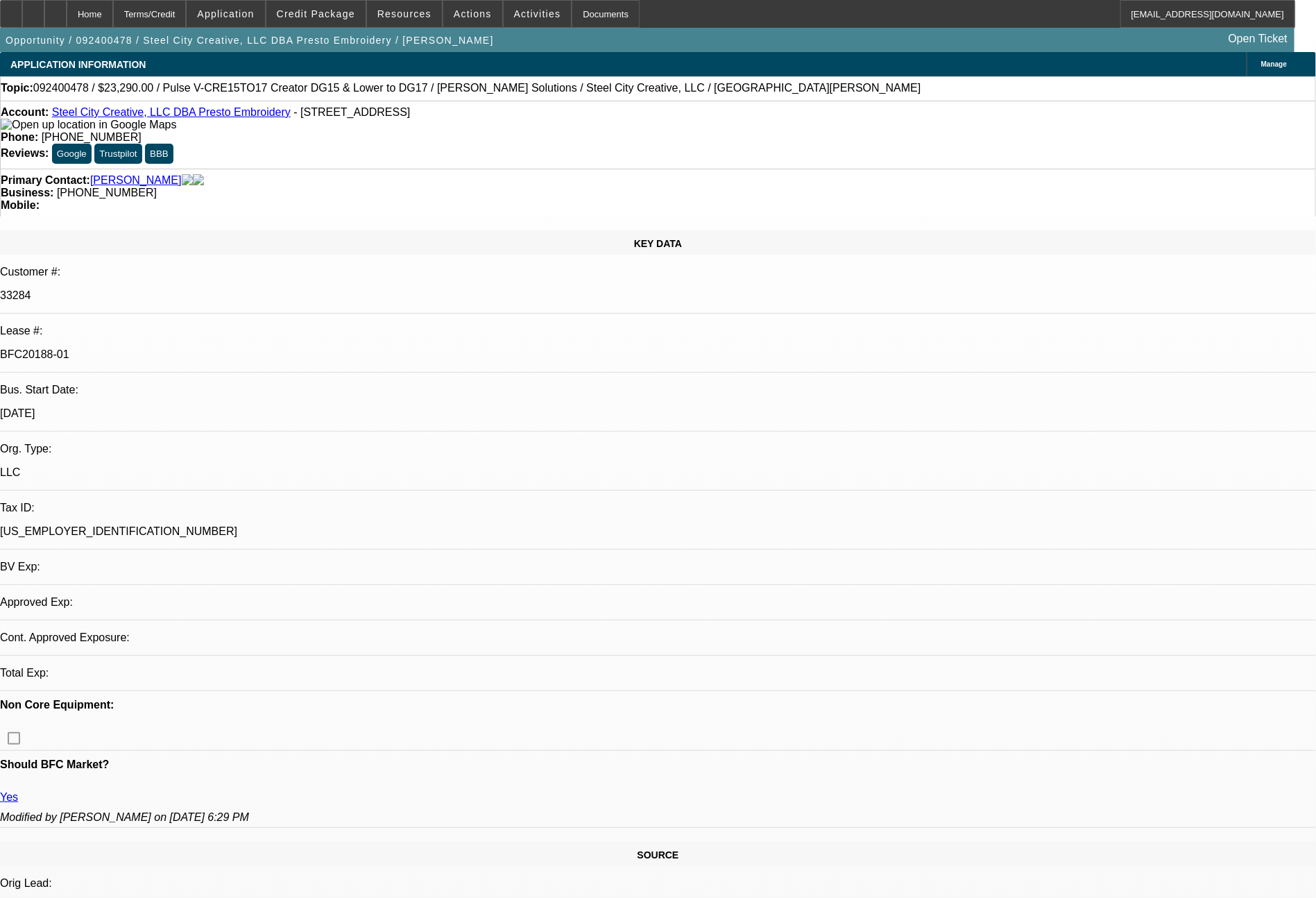
select select "0"
select select "2"
select select "0"
select select "6"
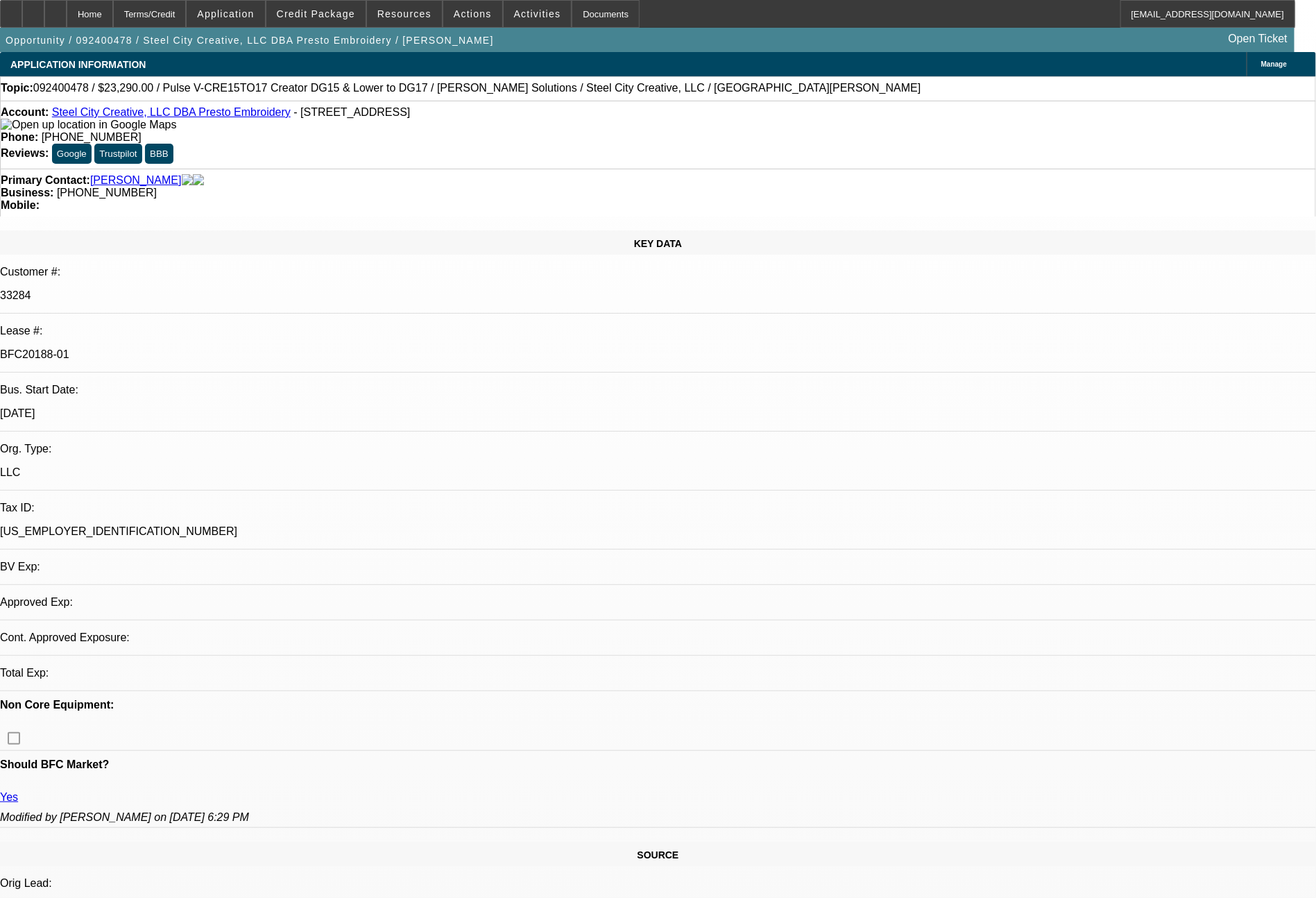
select select "0"
select select "2"
select select "0"
select select "6"
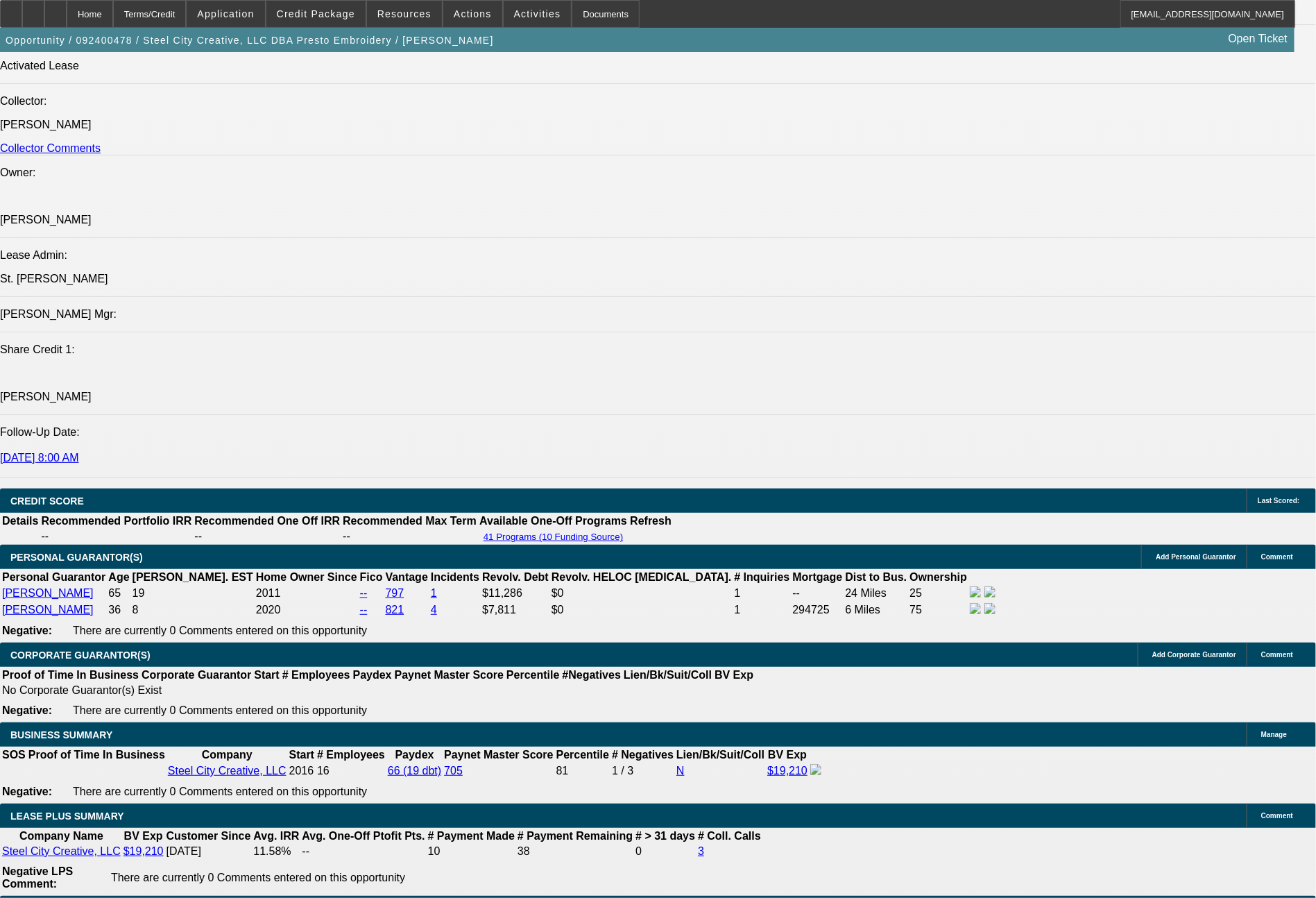
scroll to position [1739, 0]
